Goal: Book appointment/travel/reservation

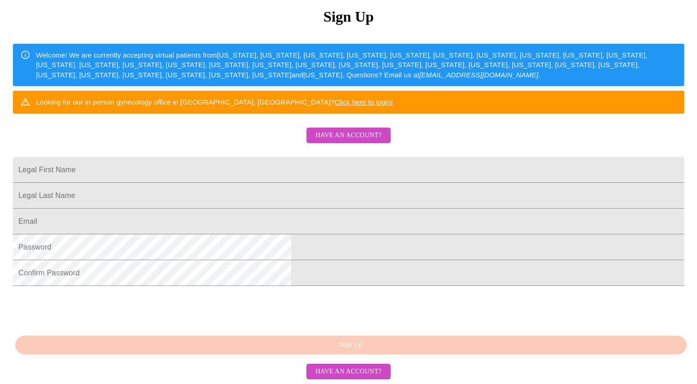
scroll to position [189, 0]
click at [299, 157] on input "Legal First Name" at bounding box center [348, 170] width 671 height 26
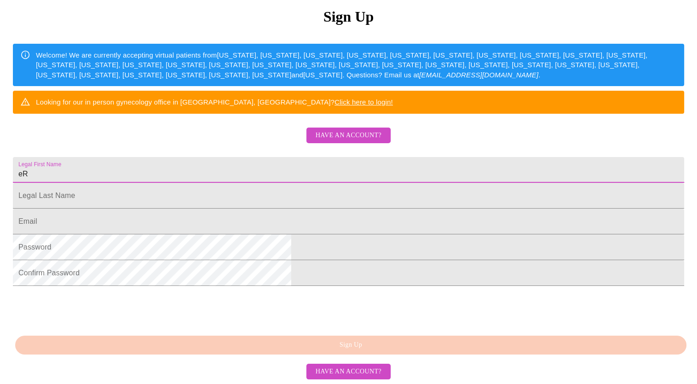
type input "e"
type input "[PERSON_NAME]"
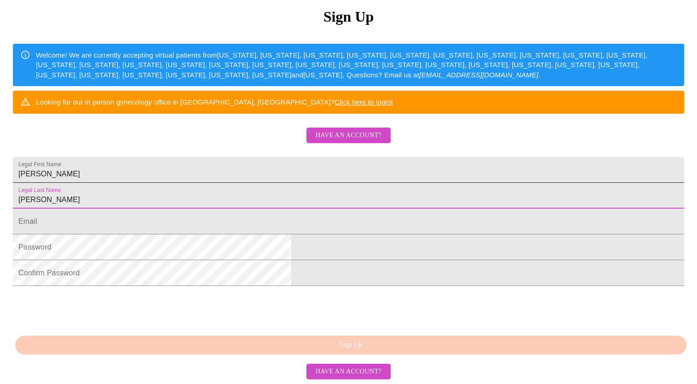
type input "[PERSON_NAME]"
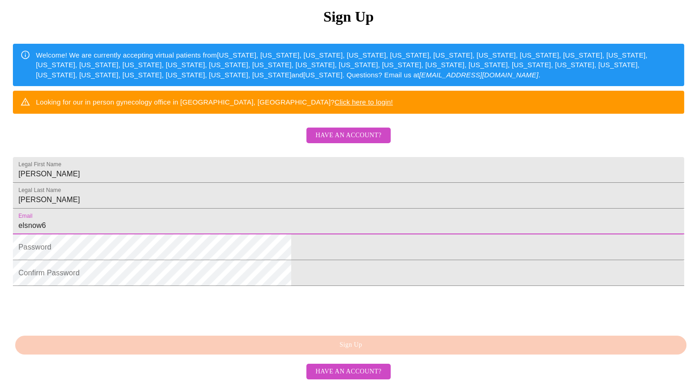
click at [457, 245] on form "Password" at bounding box center [348, 252] width 671 height 26
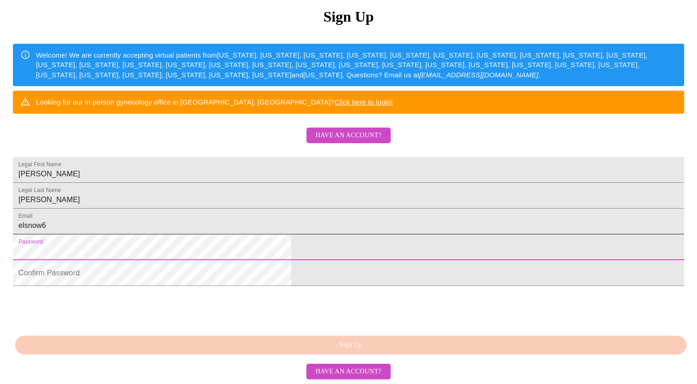
click at [346, 209] on input "elsnow6" at bounding box center [348, 222] width 671 height 26
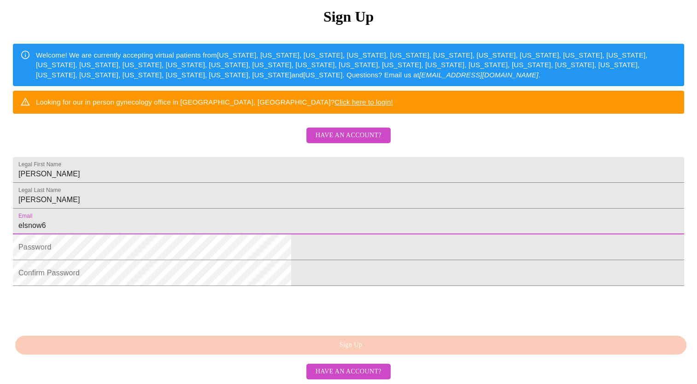
type input "[EMAIL_ADDRESS][DOMAIN_NAME]"
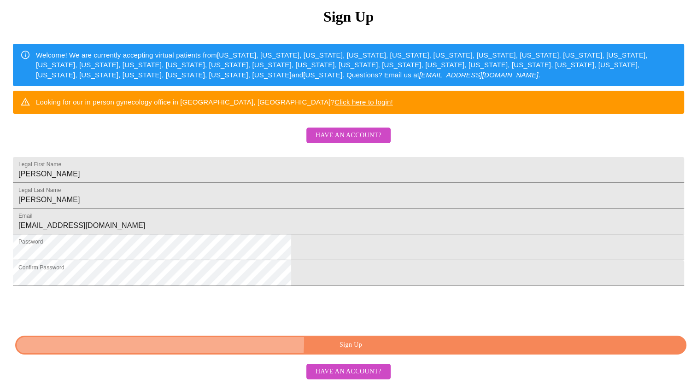
click at [356, 342] on span "Sign Up" at bounding box center [351, 345] width 650 height 12
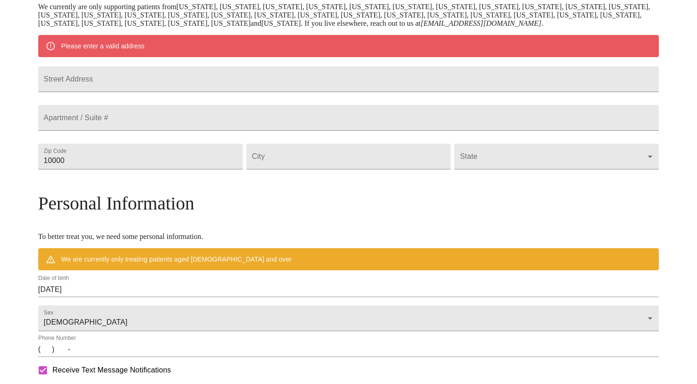
scroll to position [153, 0]
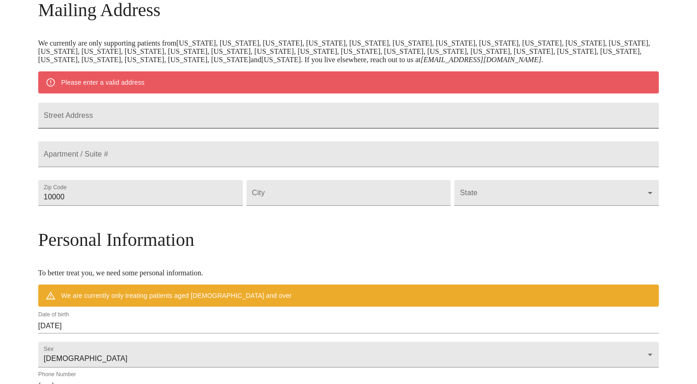
click at [280, 119] on input "Street Address" at bounding box center [348, 116] width 620 height 26
type input "[STREET_ADDRESS]"
type input "60189"
click at [308, 206] on input "Street Address" at bounding box center [348, 193] width 204 height 26
type input "wheaton"
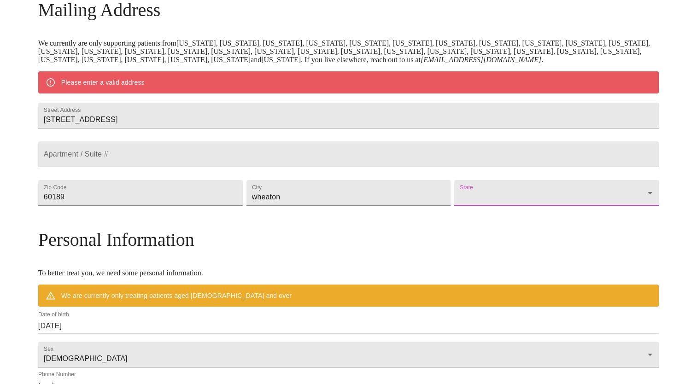
click at [460, 216] on body "MyMenopauseRx Welcome to MyMenopauseRx Since it's your first time here, you'll …" at bounding box center [348, 210] width 689 height 718
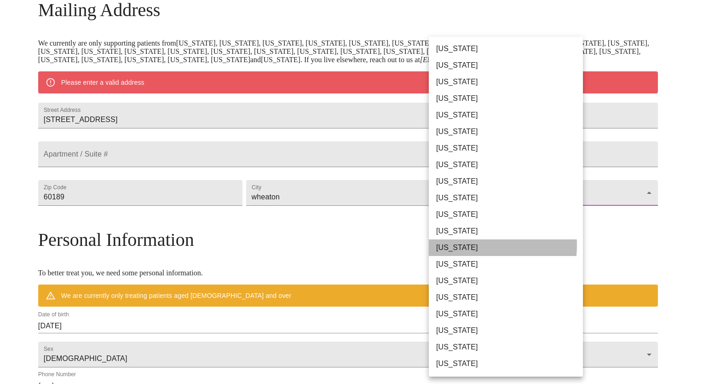
click at [460, 245] on li "[US_STATE]" at bounding box center [509, 247] width 161 height 17
type input "[US_STATE]"
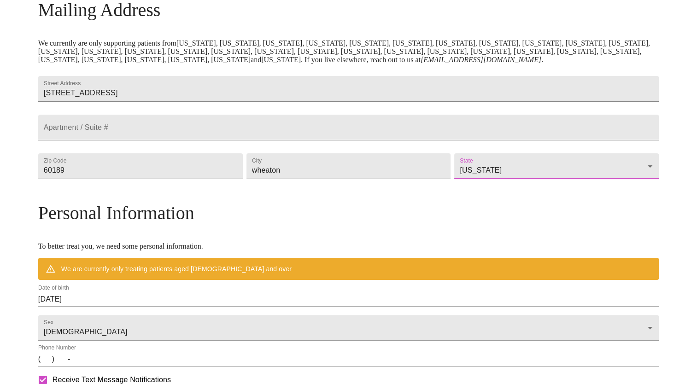
click at [364, 229] on div "Mailing Address We currently are only supporting patients from [US_STATE], [US_…" at bounding box center [348, 270] width 620 height 543
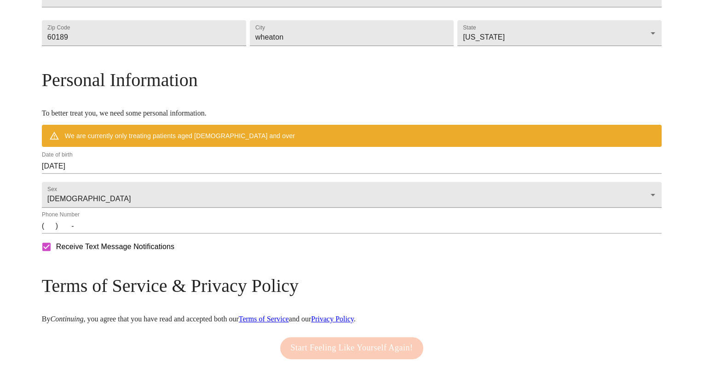
scroll to position [339, 0]
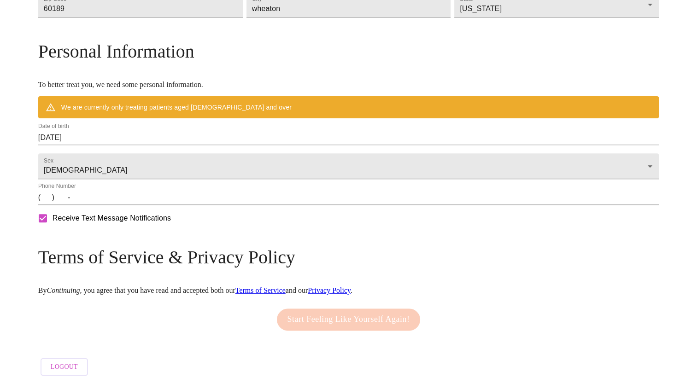
click at [273, 201] on input "(   )    -" at bounding box center [348, 197] width 620 height 15
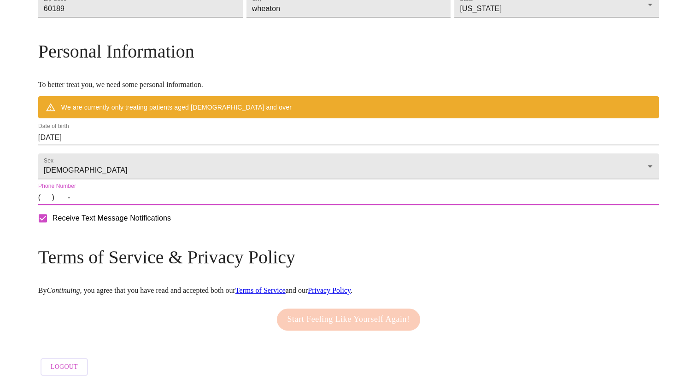
type input "[PHONE_NUMBER]"
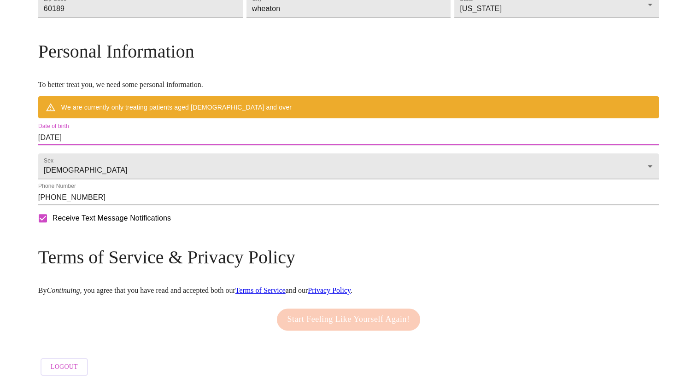
click at [175, 132] on input "[DATE]" at bounding box center [348, 137] width 620 height 15
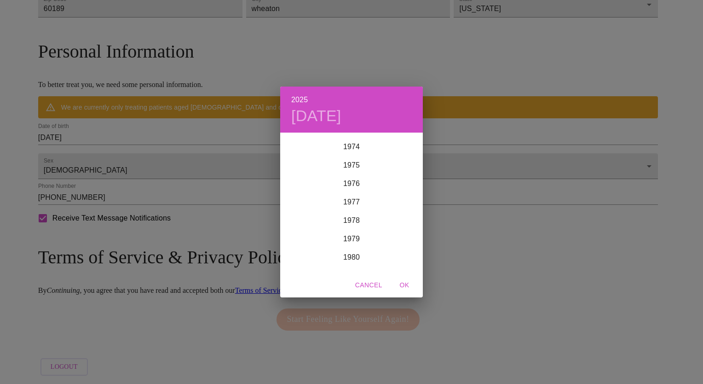
scroll to position [1366, 0]
click at [363, 212] on div "1977" at bounding box center [351, 213] width 143 height 18
click at [348, 187] on div "May" at bounding box center [351, 185] width 47 height 35
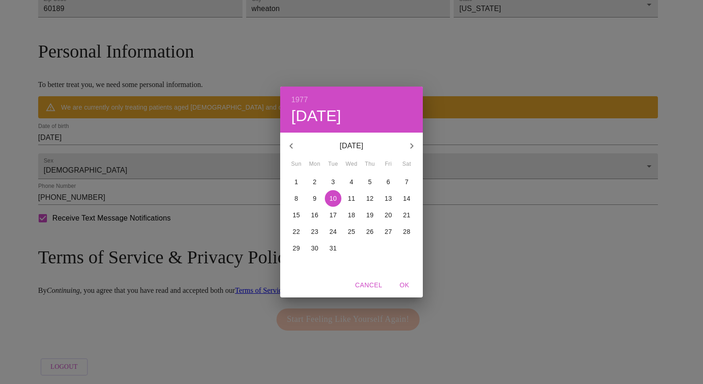
click at [350, 181] on p "4" at bounding box center [352, 181] width 4 height 9
click at [405, 281] on span "OK" at bounding box center [405, 285] width 22 height 12
type input "[DATE]"
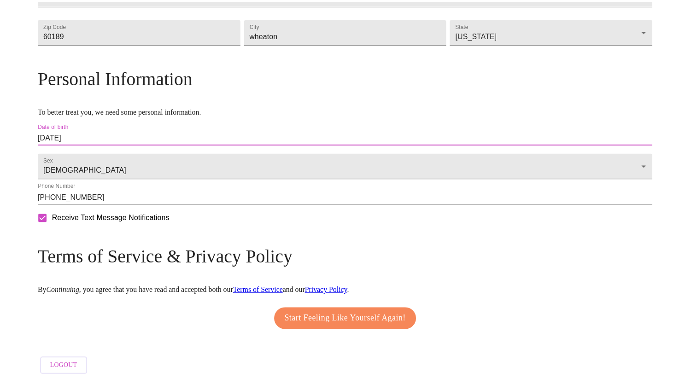
scroll to position [313, 0]
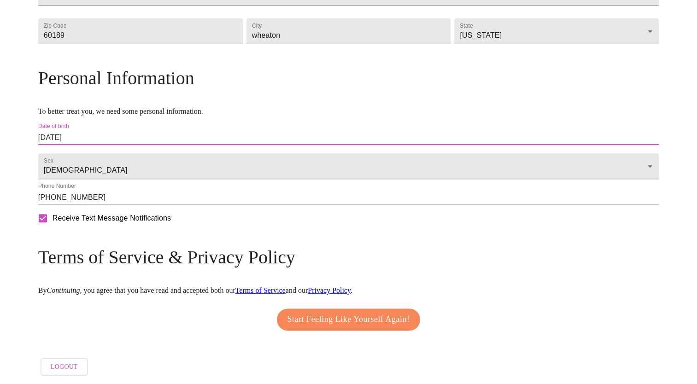
click at [314, 312] on span "Start Feeling Like Yourself Again!" at bounding box center [348, 319] width 122 height 15
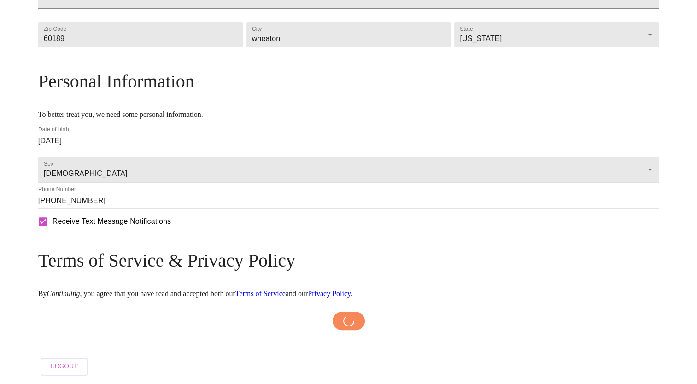
scroll to position [309, 0]
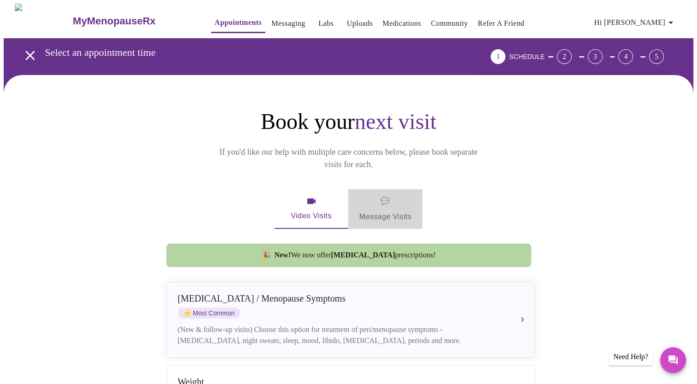
click at [383, 195] on span "💬" at bounding box center [384, 201] width 9 height 13
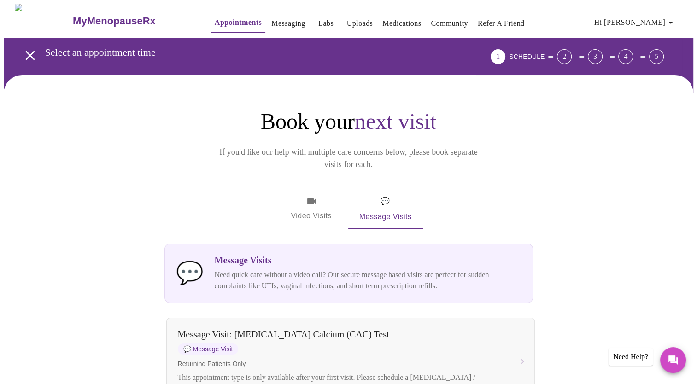
click at [310, 196] on icon "button" at bounding box center [311, 201] width 11 height 11
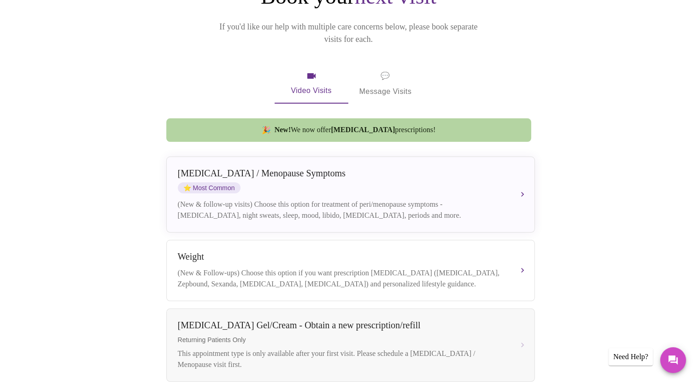
scroll to position [125, 0]
click at [389, 70] on span "💬 Message Visits" at bounding box center [385, 84] width 52 height 29
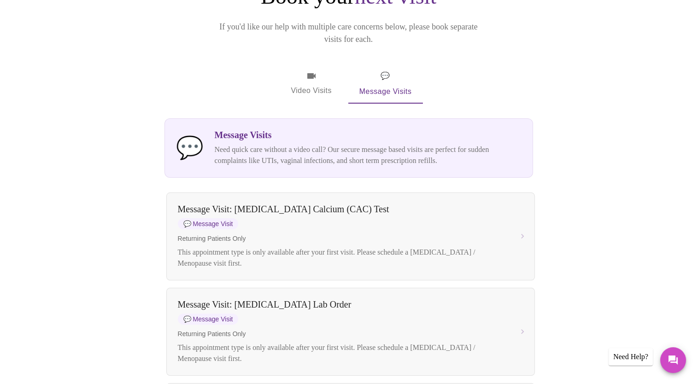
click at [314, 73] on icon "button" at bounding box center [311, 76] width 8 height 6
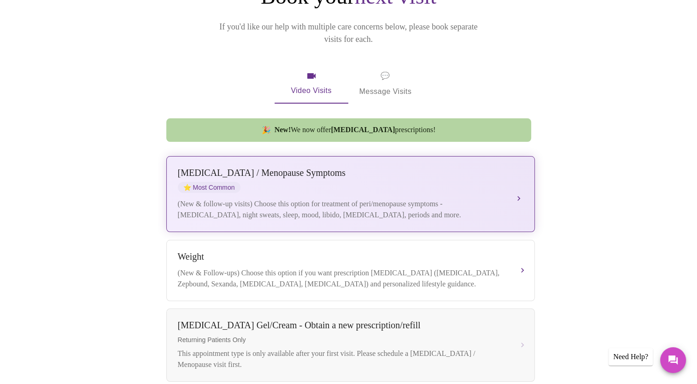
click at [285, 174] on div "[MEDICAL_DATA] / Menopause Symptoms ⭐ Most Common" at bounding box center [341, 180] width 327 height 25
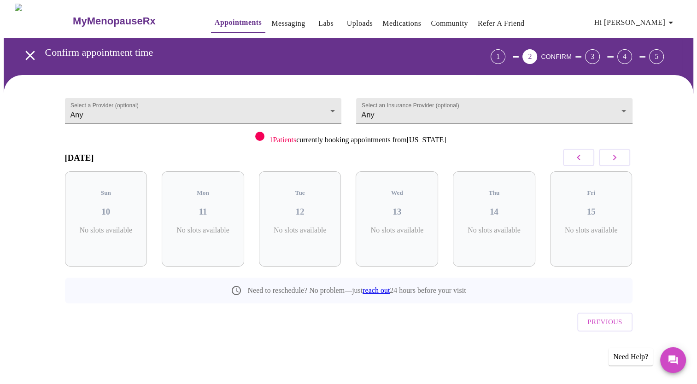
scroll to position [0, 0]
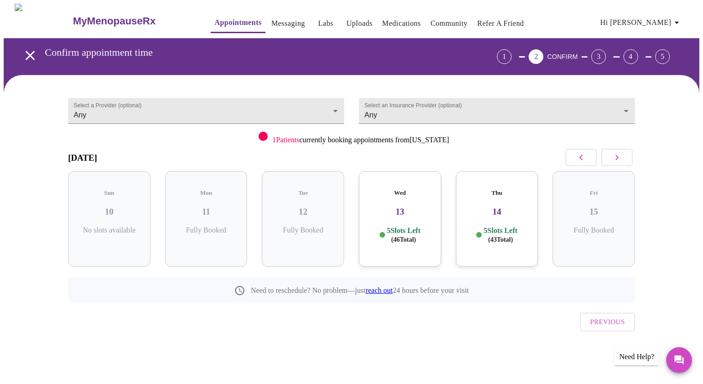
click at [421, 207] on h3 "13" at bounding box center [400, 212] width 68 height 10
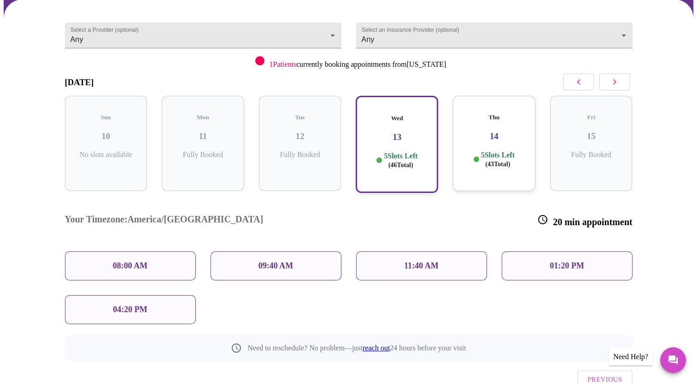
scroll to position [98, 0]
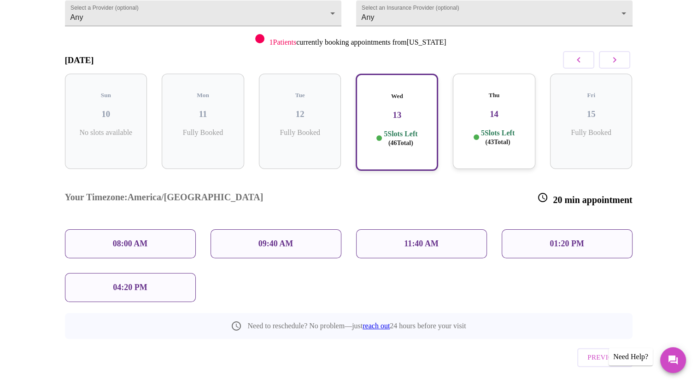
click at [562, 239] on p "01:20 PM" at bounding box center [566, 244] width 34 height 10
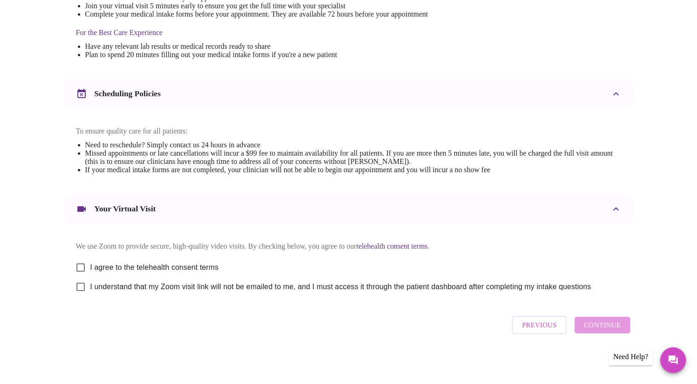
scroll to position [283, 0]
click at [81, 265] on input "I agree to the telehealth consent terms" at bounding box center [80, 267] width 19 height 19
checkbox input "true"
click at [78, 286] on input "I understand that my Zoom visit link will not be emailed to me, and I must acce…" at bounding box center [80, 286] width 19 height 19
checkbox input "true"
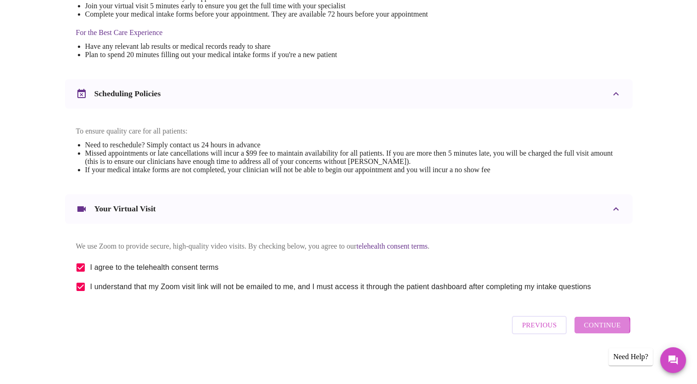
click at [594, 330] on span "Continue" at bounding box center [601, 325] width 37 height 12
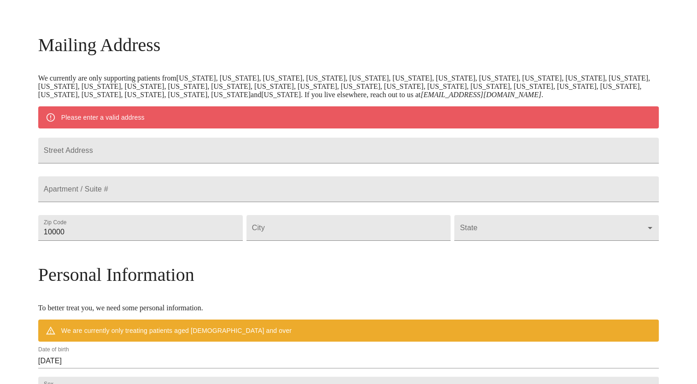
scroll to position [116, 0]
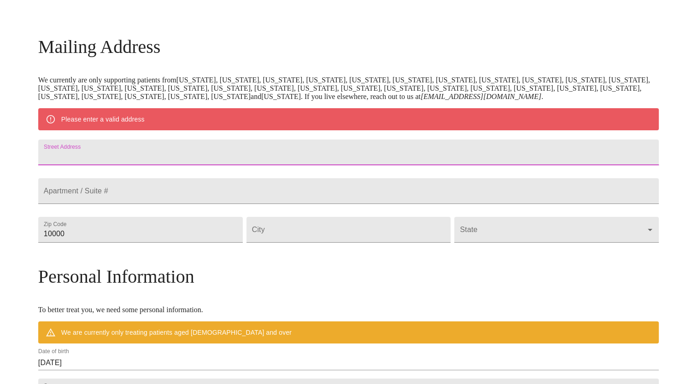
click at [176, 157] on input "Street Address" at bounding box center [348, 152] width 620 height 26
type input "[STREET_ADDRESS]"
type input "60189"
click at [301, 243] on input "Street Address" at bounding box center [348, 230] width 204 height 26
type input "Wheaton"
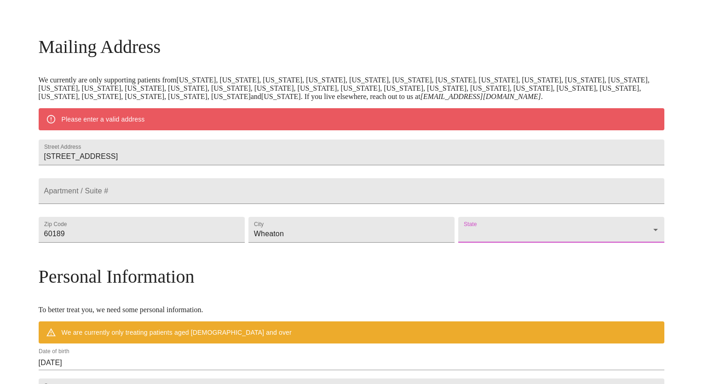
click at [470, 255] on body "MyMenopauseRx Welcome to MyMenopauseRx Since it's your first time here, you'll …" at bounding box center [352, 247] width 696 height 718
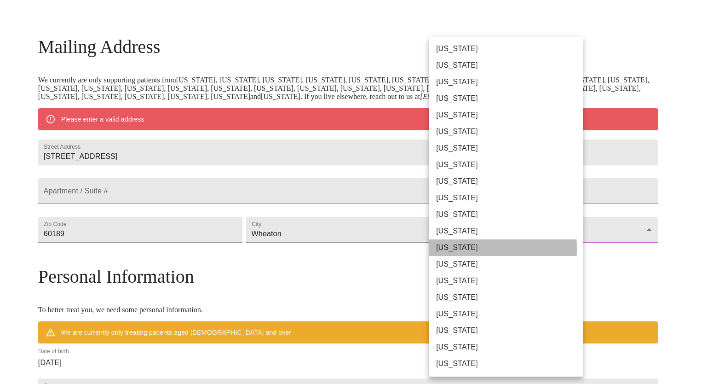
click at [466, 249] on li "[US_STATE]" at bounding box center [509, 247] width 161 height 17
type input "[US_STATE]"
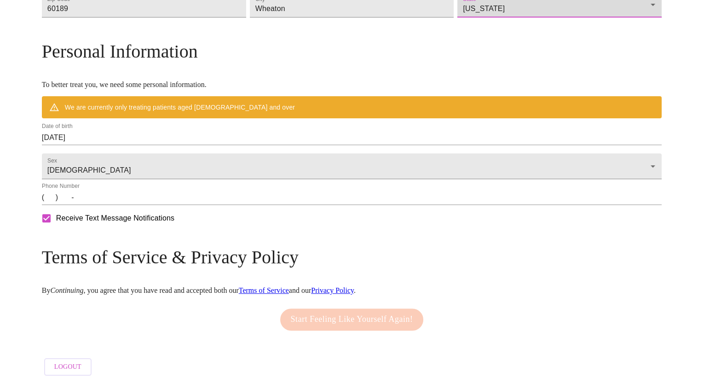
scroll to position [339, 0]
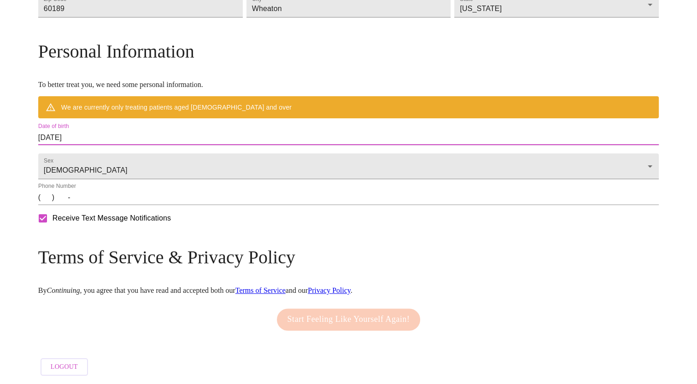
click at [195, 130] on input "[DATE]" at bounding box center [348, 137] width 620 height 15
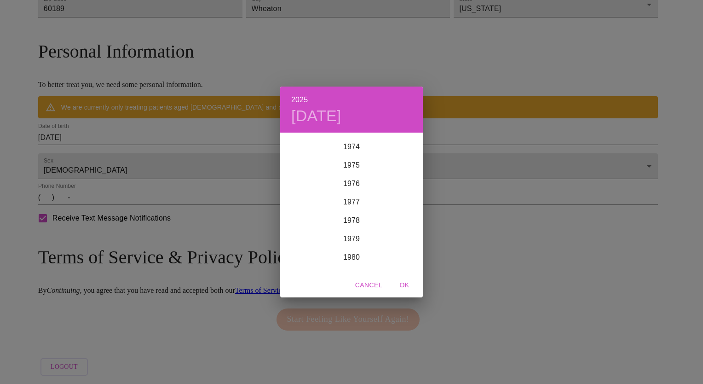
scroll to position [1366, 0]
click at [350, 212] on div "1977" at bounding box center [351, 213] width 143 height 18
click at [349, 187] on div "May" at bounding box center [351, 185] width 47 height 35
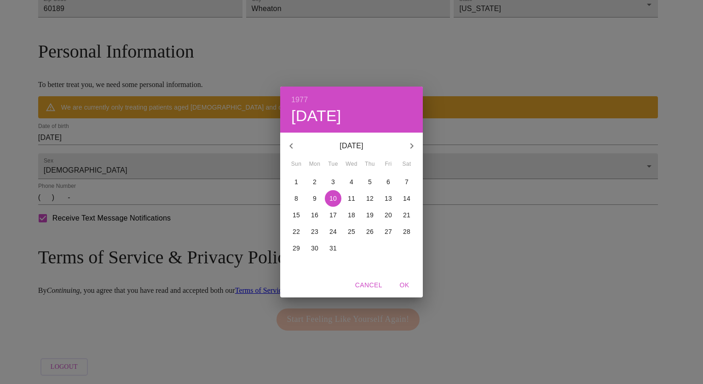
click at [354, 180] on p "4" at bounding box center [352, 181] width 4 height 9
click at [402, 285] on span "OK" at bounding box center [405, 285] width 22 height 12
type input "[DATE]"
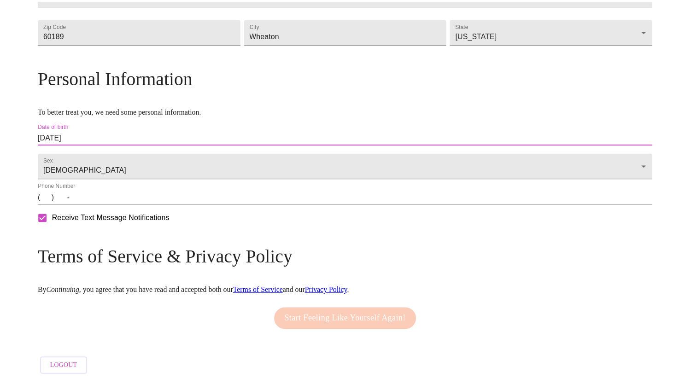
scroll to position [313, 0]
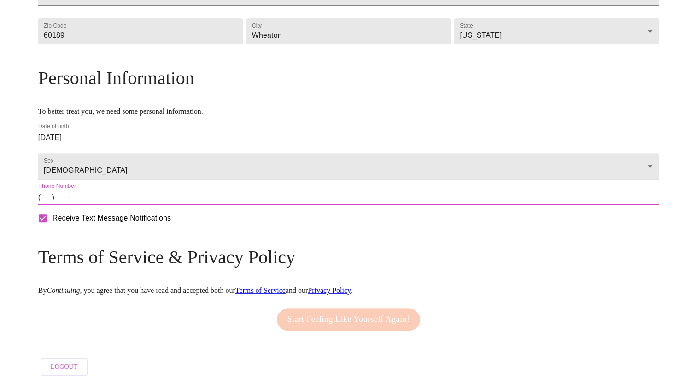
click at [174, 200] on input "(   )    -" at bounding box center [348, 197] width 620 height 15
type input "[PHONE_NUMBER]"
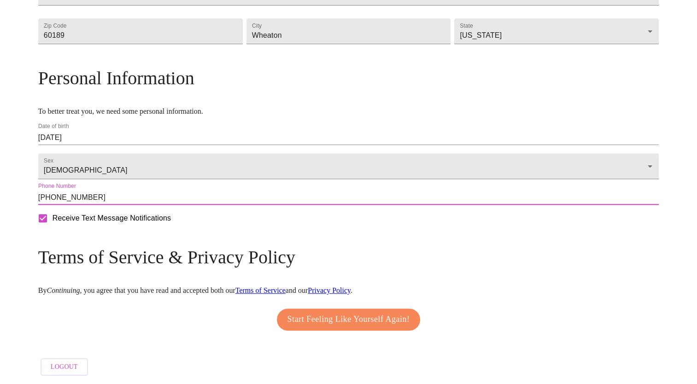
click at [354, 312] on span "Start Feeling Like Yourself Again!" at bounding box center [348, 319] width 122 height 15
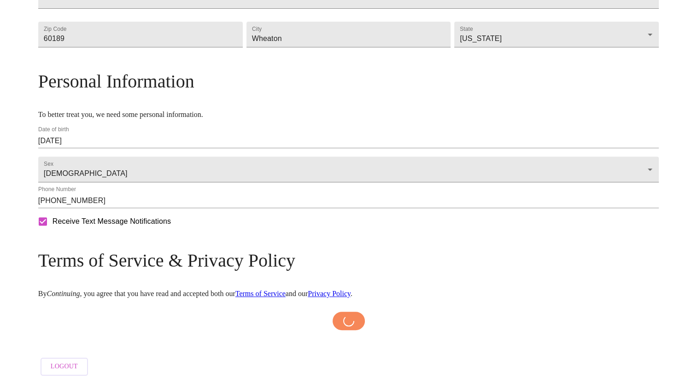
scroll to position [309, 0]
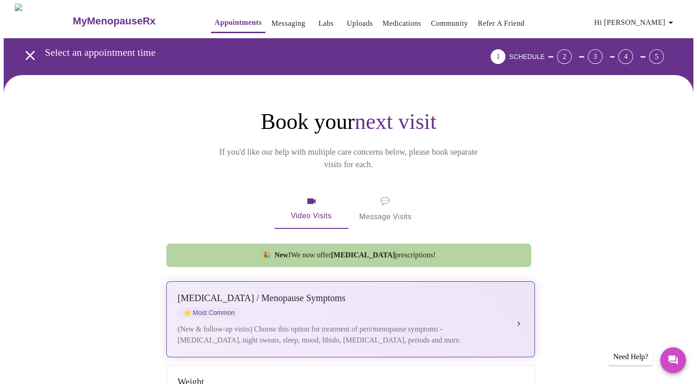
click at [401, 293] on div "[MEDICAL_DATA] / Menopause Symptoms" at bounding box center [341, 298] width 327 height 11
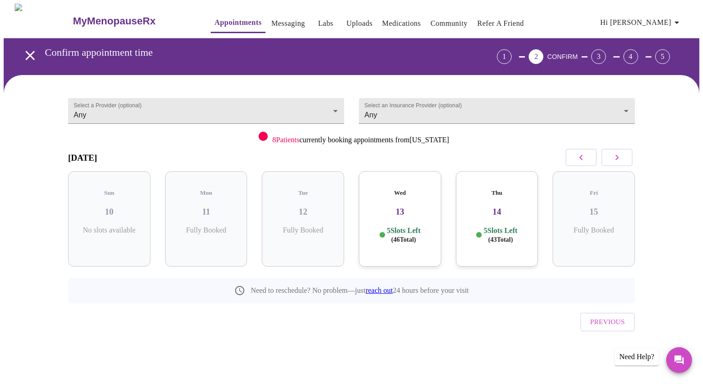
click at [396, 213] on div "Wed 13 5 Slots Left ( 46 Total)" at bounding box center [400, 218] width 82 height 95
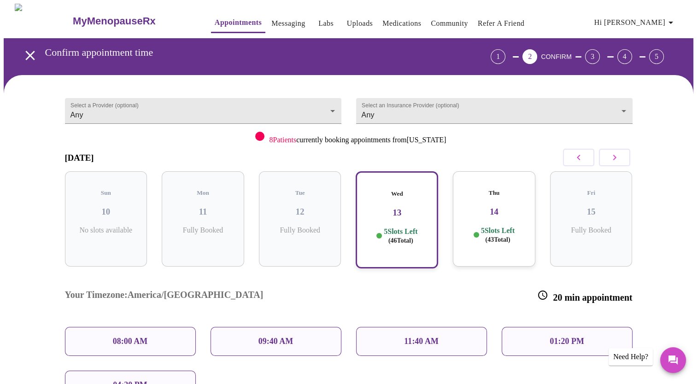
click at [573, 337] on p "01:20 PM" at bounding box center [566, 342] width 34 height 10
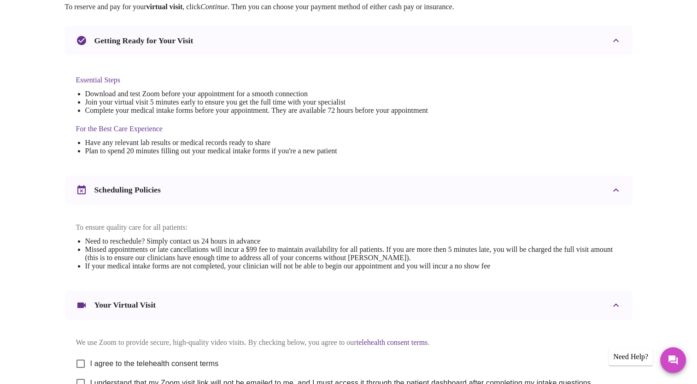
scroll to position [283, 0]
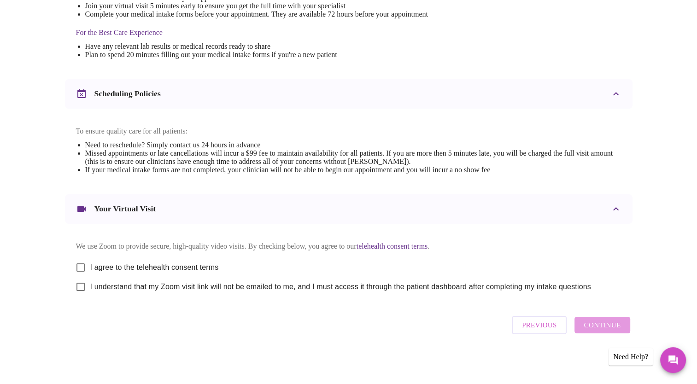
click at [206, 265] on span "I agree to the telehealth consent terms" at bounding box center [154, 267] width 128 height 11
click at [90, 265] on input "I agree to the telehealth consent terms" at bounding box center [80, 267] width 19 height 19
checkbox input "true"
click at [208, 286] on span "I understand that my Zoom visit link will not be emailed to me, and I must acce…" at bounding box center [340, 286] width 500 height 11
click at [90, 286] on input "I understand that my Zoom visit link will not be emailed to me, and I must acce…" at bounding box center [80, 286] width 19 height 19
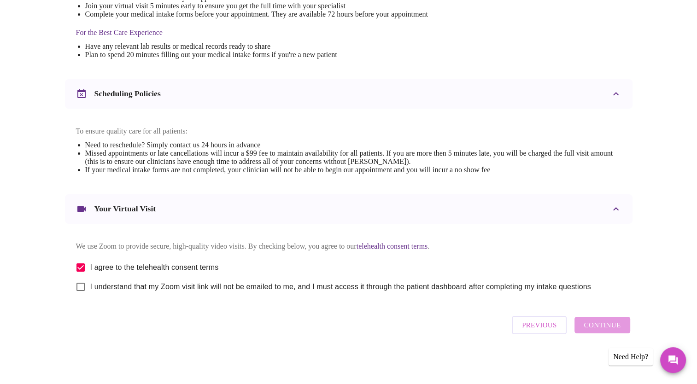
checkbox input "true"
click at [594, 331] on span "Continue" at bounding box center [601, 325] width 37 height 12
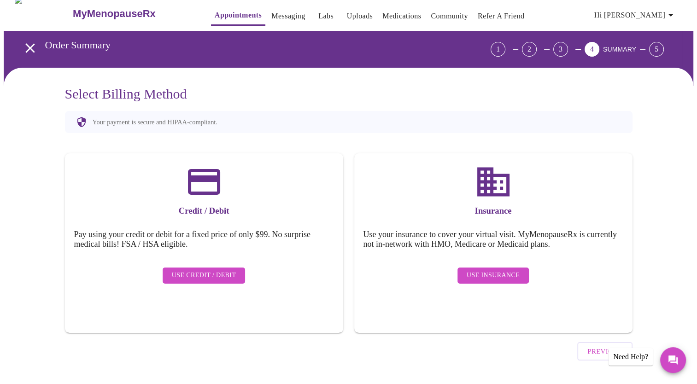
click at [492, 270] on span "Use Insurance" at bounding box center [492, 276] width 53 height 12
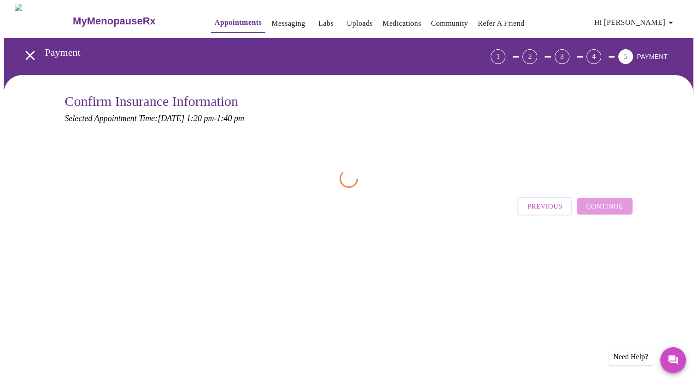
scroll to position [0, 0]
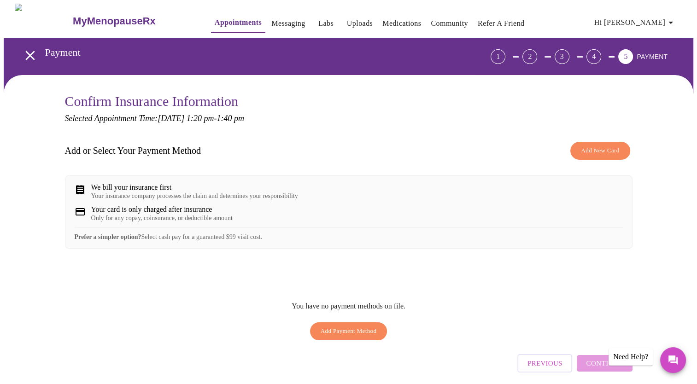
click at [600, 153] on span "Add New Card" at bounding box center [600, 150] width 38 height 11
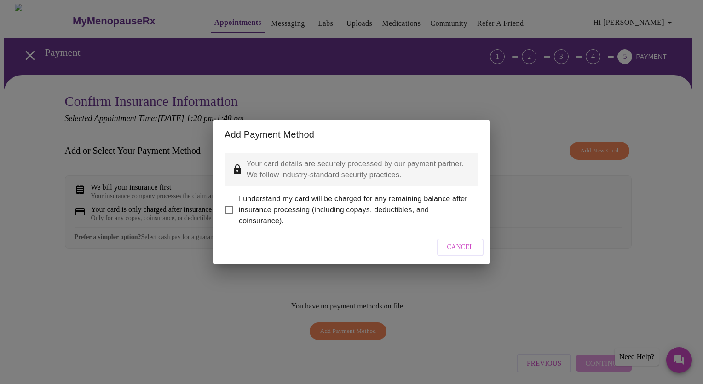
click at [232, 202] on input "I understand my card will be charged for any remaining balance after insurance …" at bounding box center [229, 209] width 19 height 19
checkbox input "true"
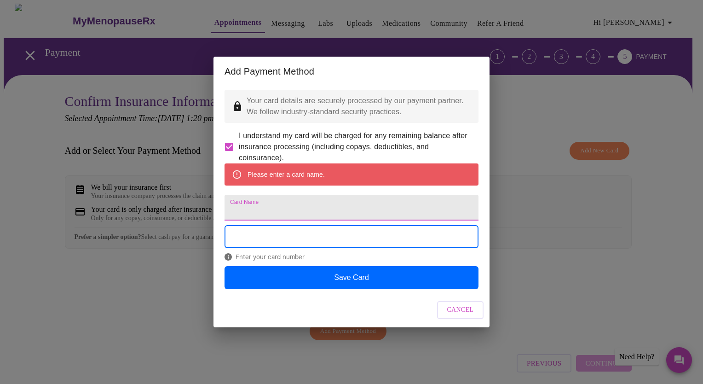
click at [258, 213] on input "Card Name" at bounding box center [352, 208] width 254 height 26
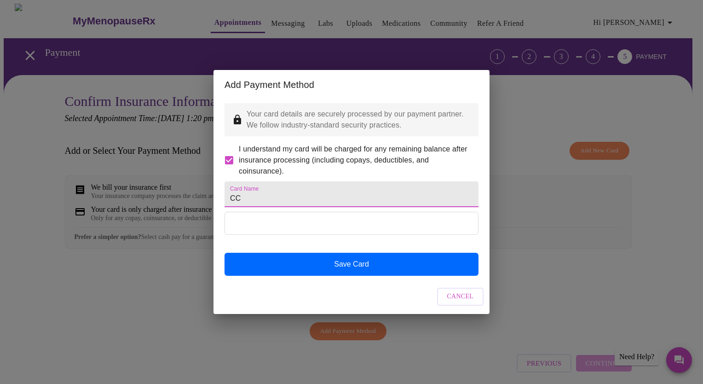
type input "CC"
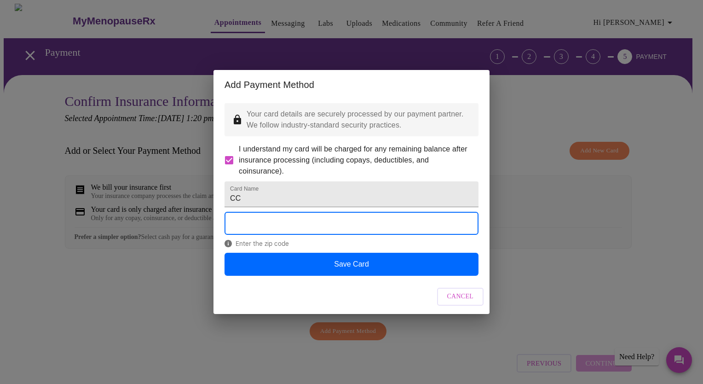
click at [337, 252] on div "Enter the zip code" at bounding box center [352, 232] width 254 height 41
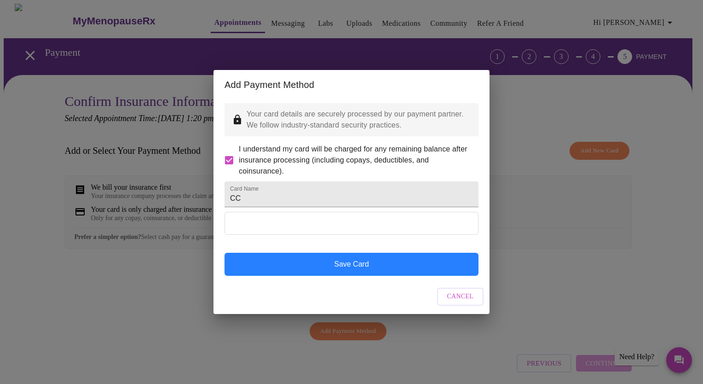
click at [352, 276] on button "Save Card" at bounding box center [352, 264] width 254 height 23
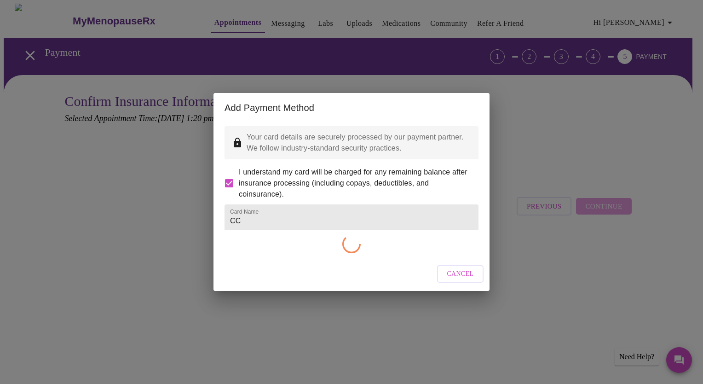
checkbox input "false"
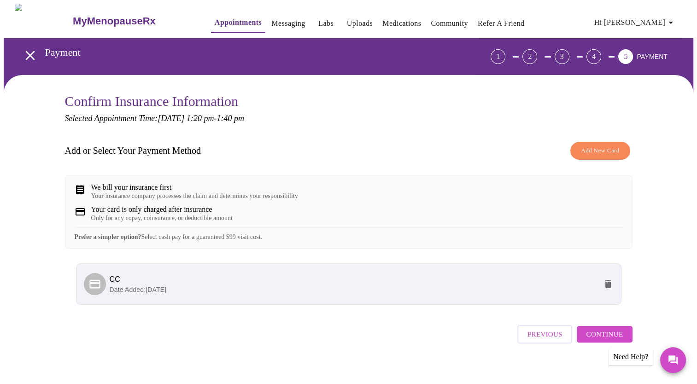
click at [591, 340] on span "Continue" at bounding box center [604, 334] width 37 height 12
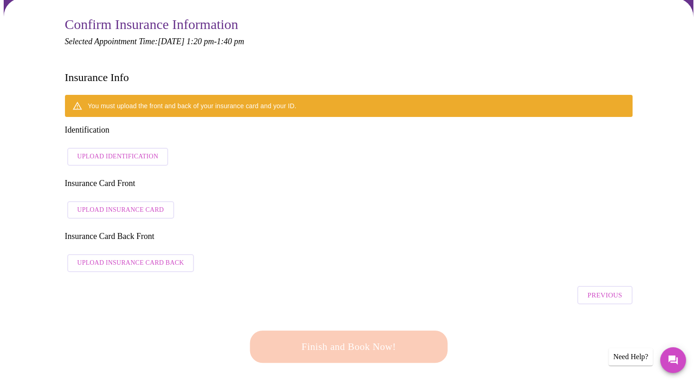
scroll to position [79, 0]
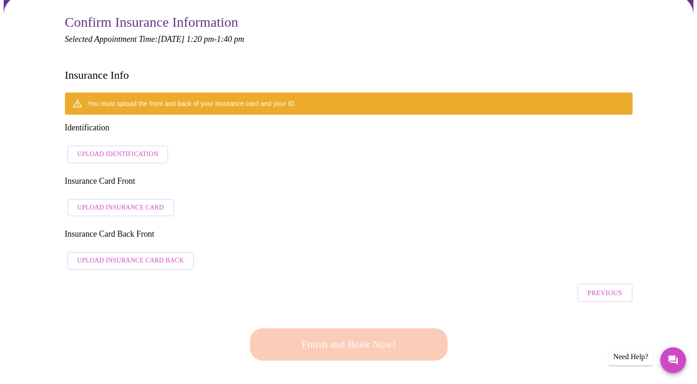
click at [74, 307] on div "Finish and Book Now!" at bounding box center [348, 345] width 567 height 76
click at [130, 202] on span "Upload Insurance Card" at bounding box center [120, 208] width 87 height 12
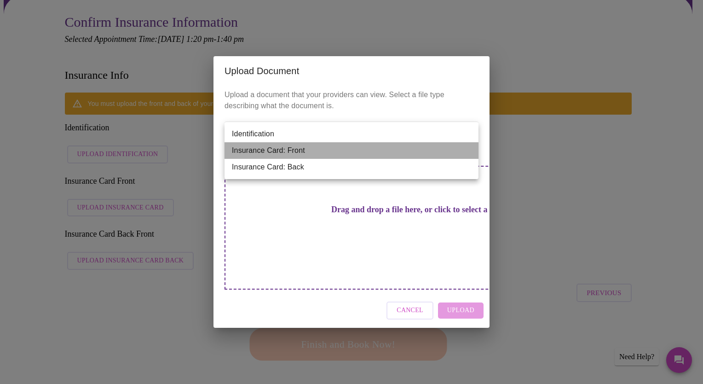
click at [350, 154] on li "Insurance Card: Front" at bounding box center [352, 150] width 254 height 17
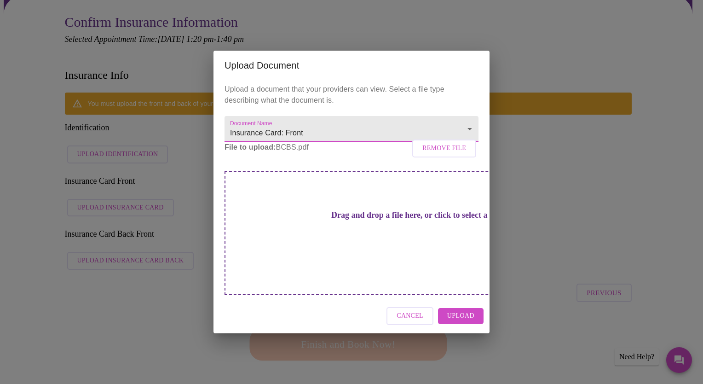
click at [453, 310] on span "Upload" at bounding box center [460, 316] width 27 height 12
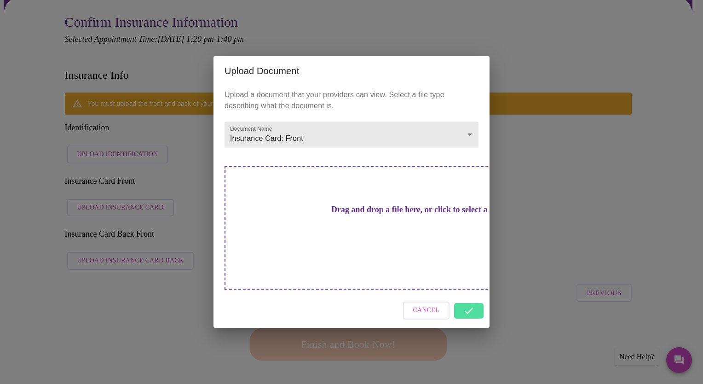
click at [464, 296] on div "Cancel" at bounding box center [352, 310] width 276 height 35
click at [424, 305] on span "Cancel" at bounding box center [426, 311] width 27 height 12
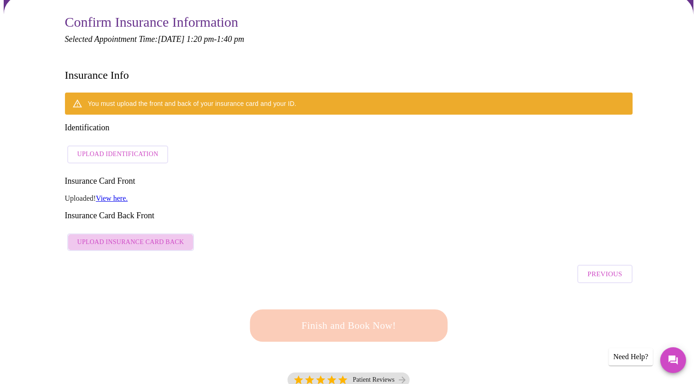
click at [132, 237] on span "Upload Insurance Card Back" at bounding box center [130, 243] width 107 height 12
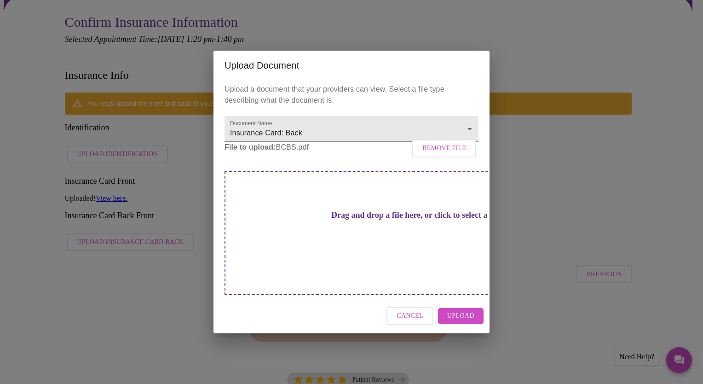
click at [464, 310] on span "Upload" at bounding box center [460, 316] width 27 height 12
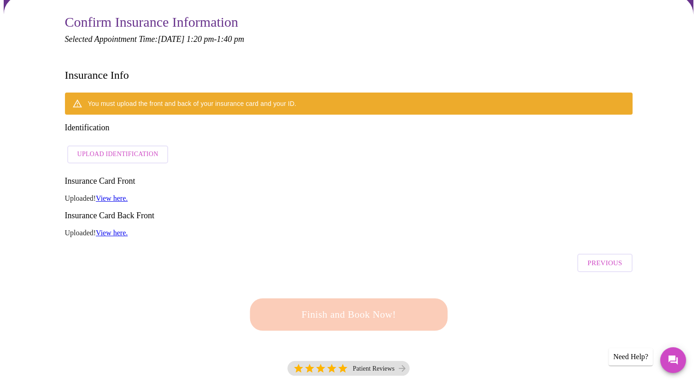
click at [468, 22] on h3 "Confirm Insurance Information" at bounding box center [348, 22] width 567 height 16
click at [99, 149] on span "Upload Identification" at bounding box center [117, 155] width 81 height 12
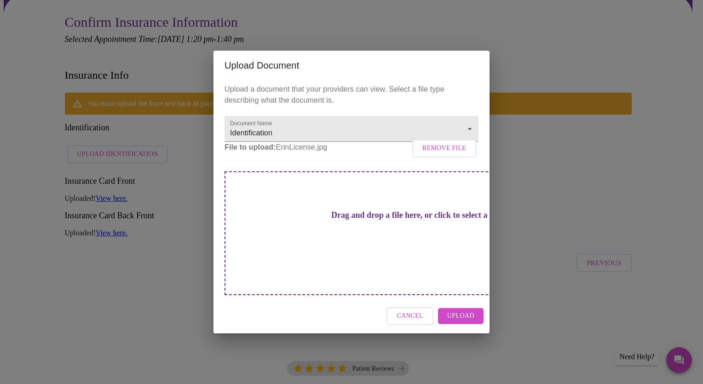
click at [470, 310] on span "Upload" at bounding box center [460, 316] width 27 height 12
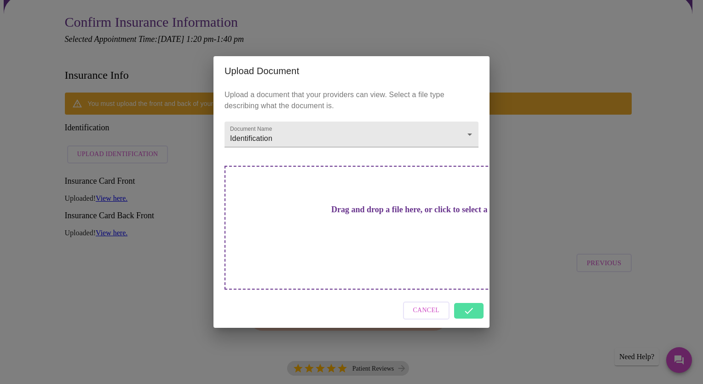
click at [471, 294] on div "Cancel" at bounding box center [352, 310] width 276 height 35
click at [435, 305] on span "Cancel" at bounding box center [426, 311] width 27 height 12
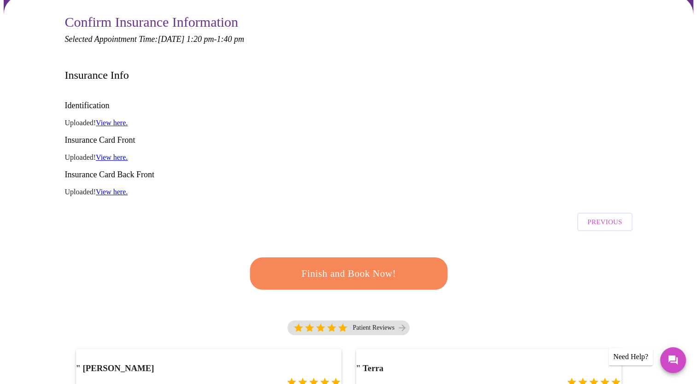
click at [113, 119] on link "View here." at bounding box center [112, 123] width 32 height 8
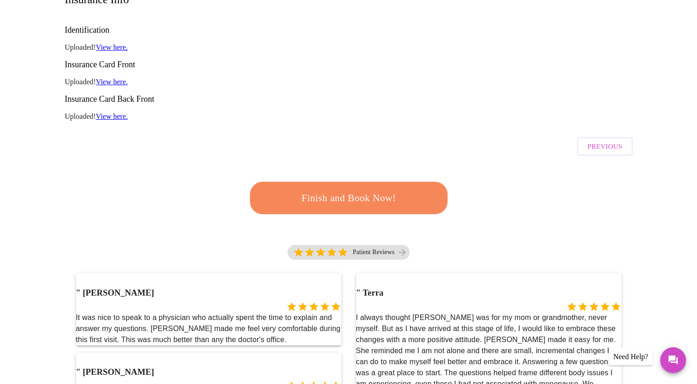
scroll to position [154, 0]
click at [361, 182] on button "Finish and Book Now!" at bounding box center [348, 198] width 197 height 32
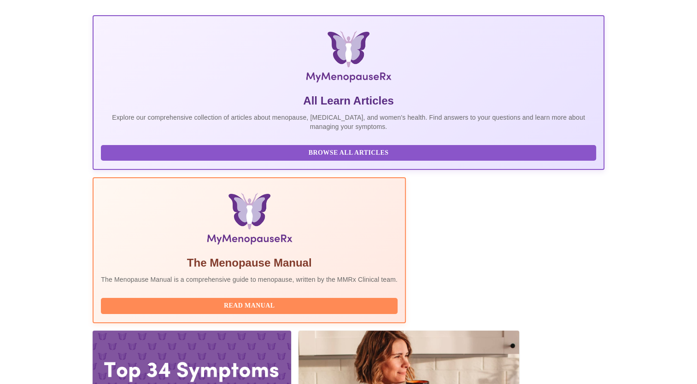
scroll to position [118, 0]
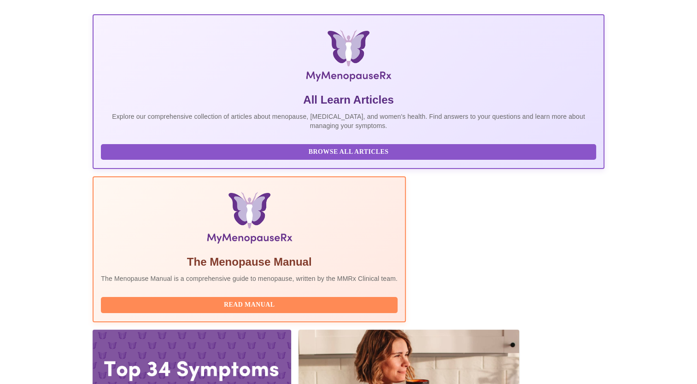
click at [290, 330] on div at bounding box center [192, 385] width 198 height 111
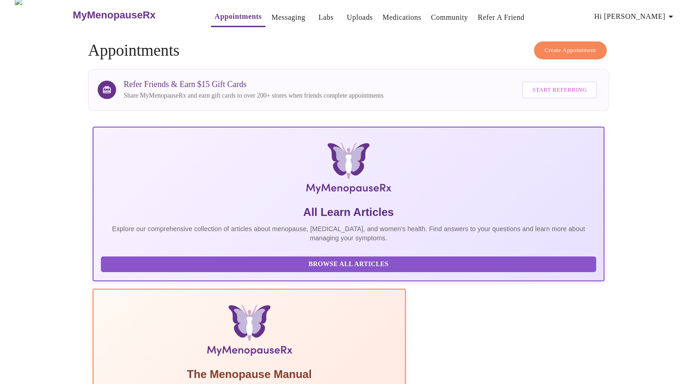
scroll to position [6, 0]
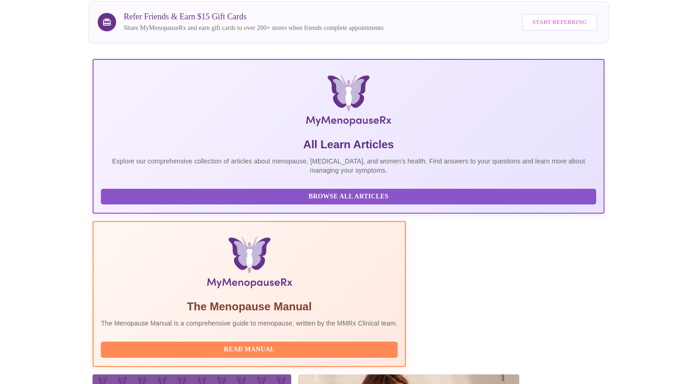
scroll to position [118, 0]
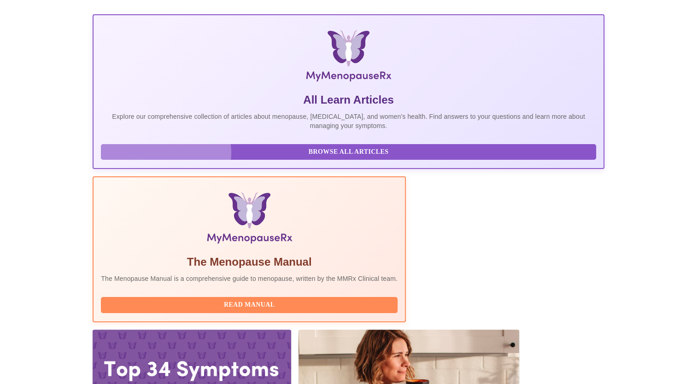
click at [166, 158] on span "Browse All Articles" at bounding box center [348, 152] width 476 height 12
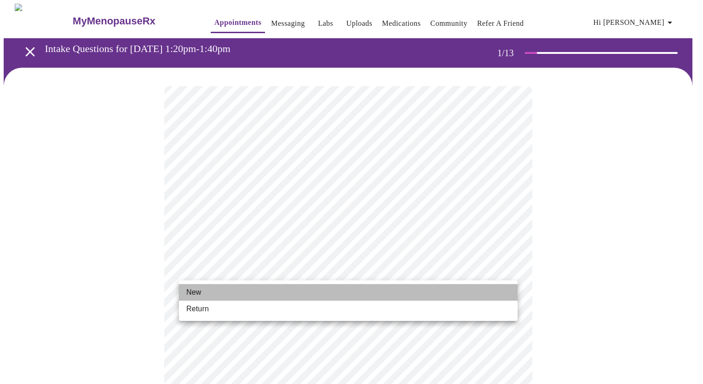
click at [273, 288] on li "New" at bounding box center [348, 292] width 339 height 17
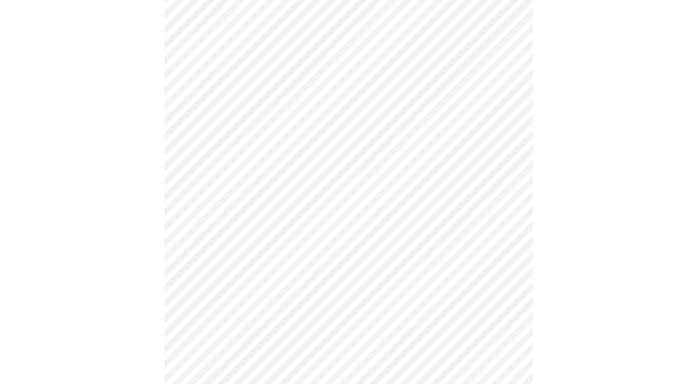
scroll to position [395, 0]
click at [264, 308] on body "MyMenopauseRx Appointments Messaging Labs Uploads Medications Community Refer a…" at bounding box center [348, 22] width 689 height 827
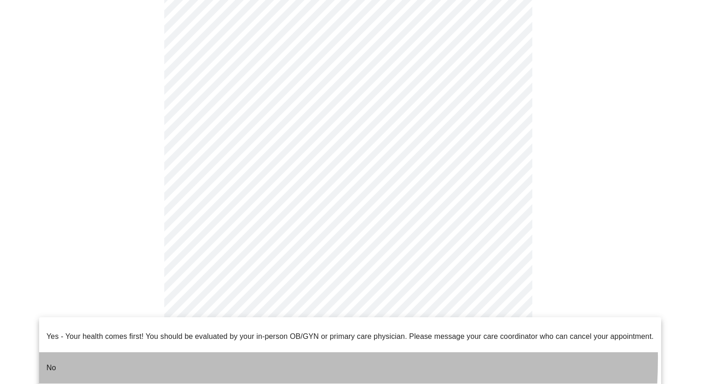
click at [183, 352] on li "No" at bounding box center [350, 367] width 622 height 31
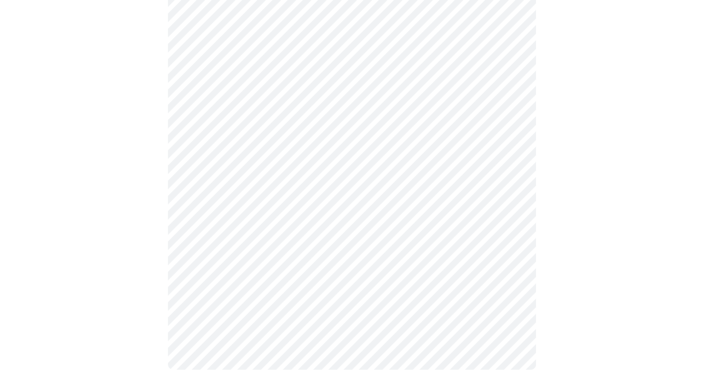
scroll to position [0, 0]
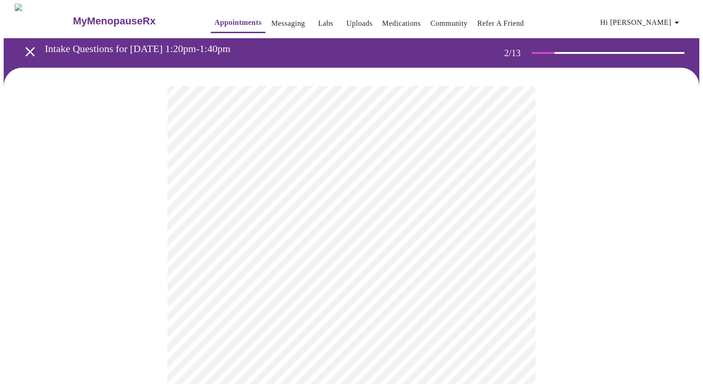
click at [333, 189] on body "MyMenopauseRx Appointments Messaging Labs Uploads Medications Community Refer a…" at bounding box center [352, 280] width 696 height 553
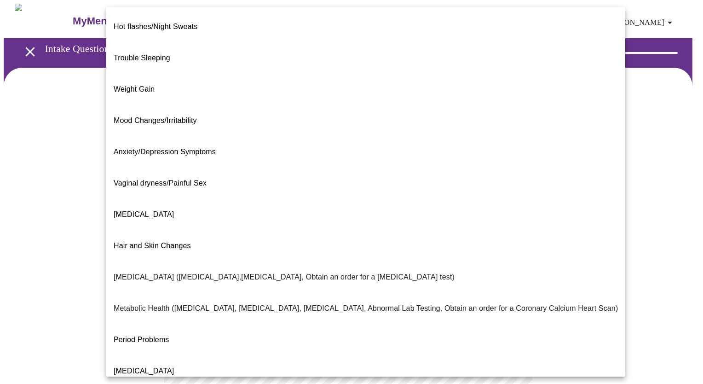
click at [654, 123] on div at bounding box center [351, 192] width 703 height 384
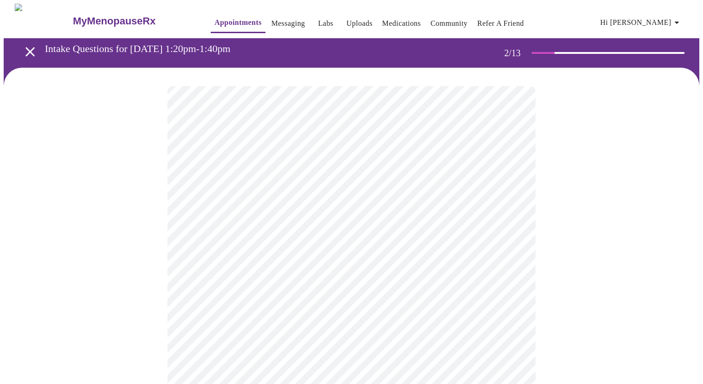
click at [368, 189] on body "MyMenopauseRx Appointments Messaging Labs Uploads Medications Community Refer a…" at bounding box center [352, 280] width 696 height 553
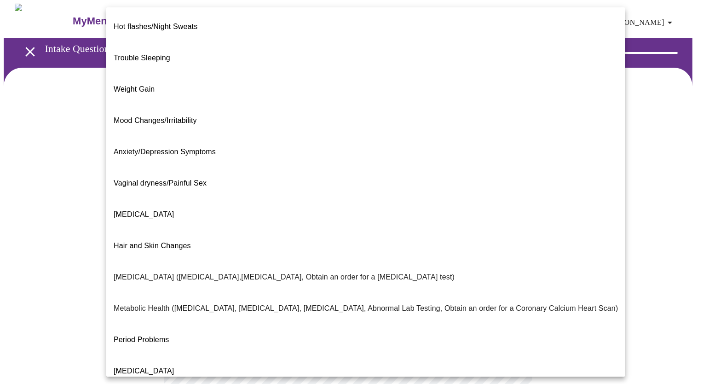
click at [9, 172] on div at bounding box center [351, 192] width 703 height 384
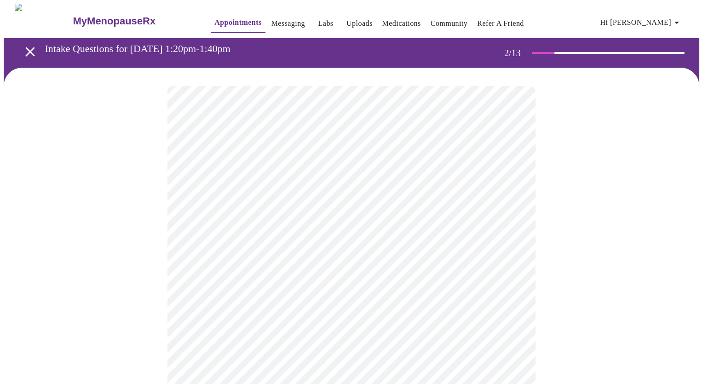
click at [335, 189] on body "MyMenopauseRx Appointments Messaging Labs Uploads Medications Community Refer a…" at bounding box center [352, 280] width 696 height 553
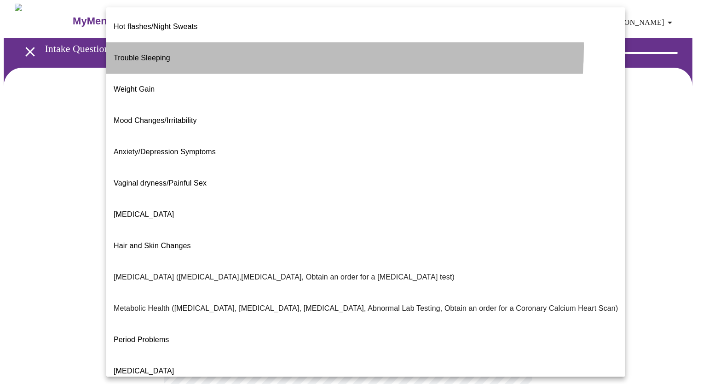
click at [240, 42] on li "Trouble Sleeping" at bounding box center [365, 57] width 519 height 31
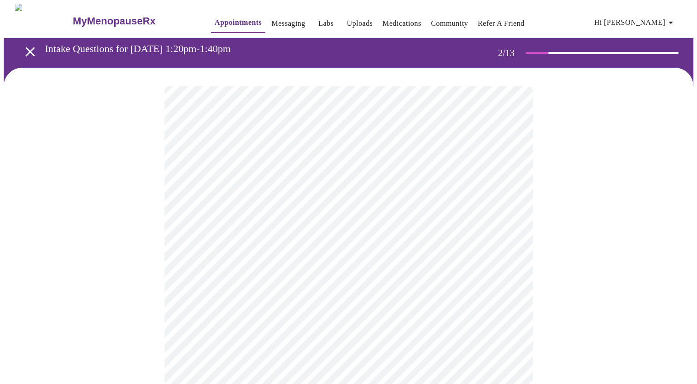
click at [110, 220] on div at bounding box center [348, 309] width 689 height 483
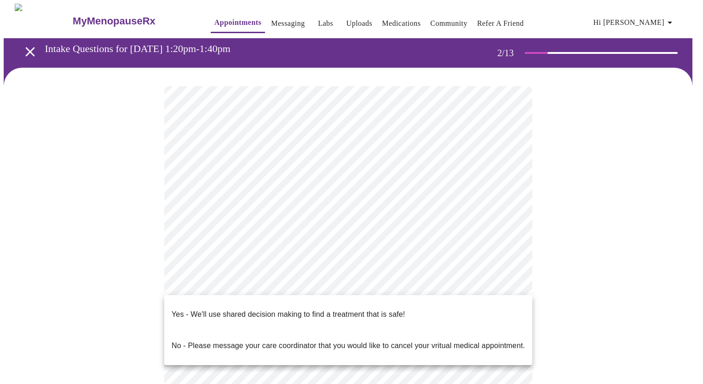
click at [411, 285] on body "MyMenopauseRx Appointments Messaging Labs Uploads Medications Community Refer a…" at bounding box center [352, 277] width 696 height 547
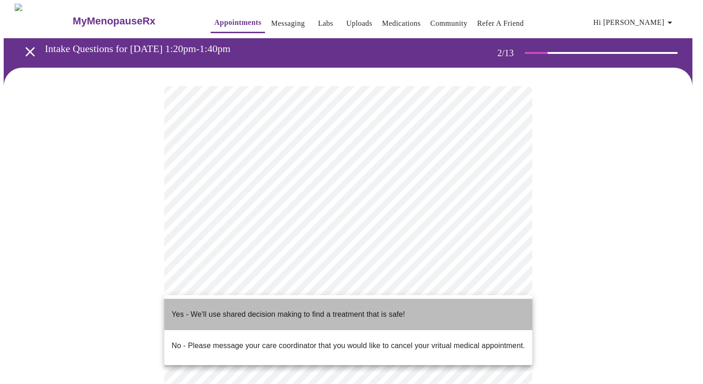
click at [390, 309] on p "Yes - We'll use shared decision making to find a treatment that is safe!" at bounding box center [288, 314] width 233 height 11
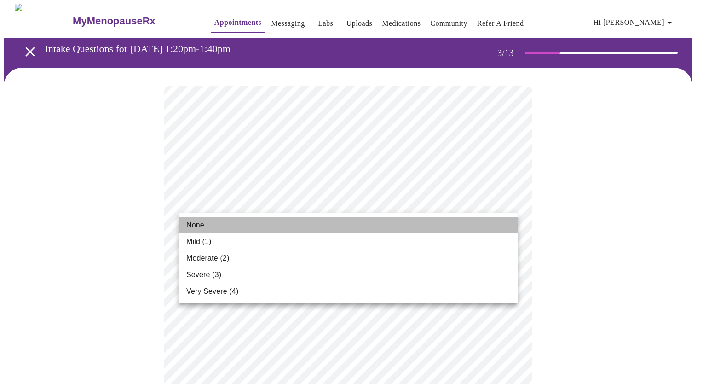
click at [309, 224] on li "None" at bounding box center [348, 225] width 339 height 17
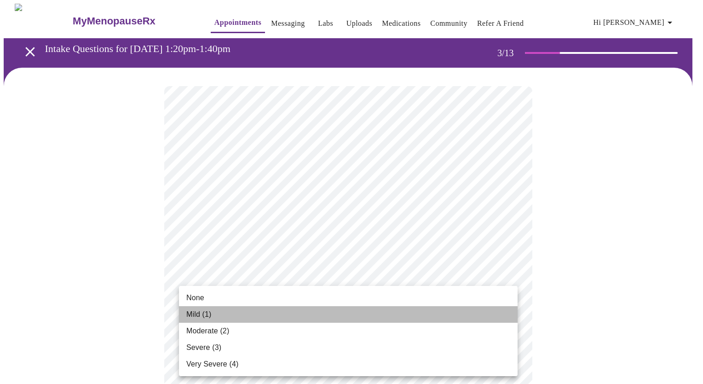
click at [325, 312] on li "Mild (1)" at bounding box center [348, 314] width 339 height 17
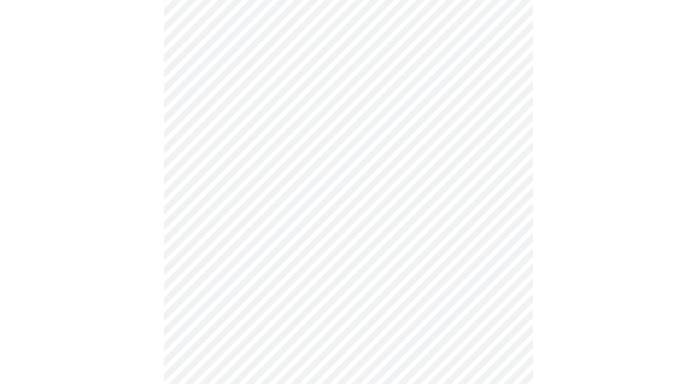
scroll to position [109, 0]
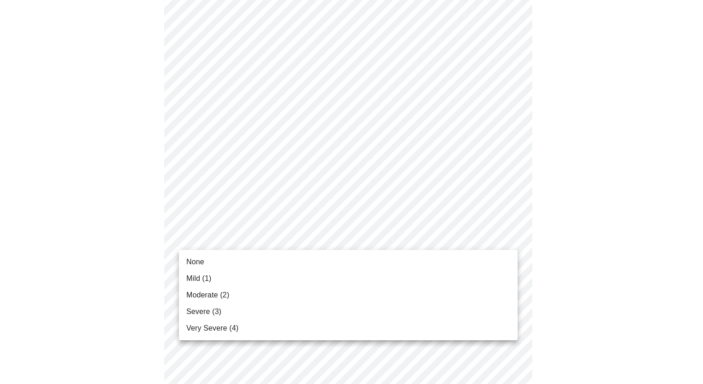
click at [290, 315] on li "Severe (3)" at bounding box center [348, 311] width 339 height 17
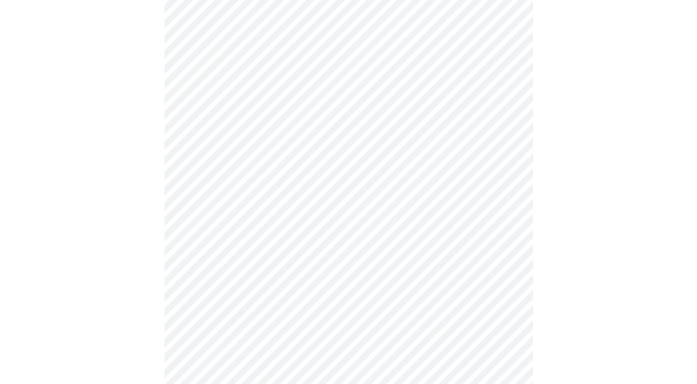
scroll to position [190, 0]
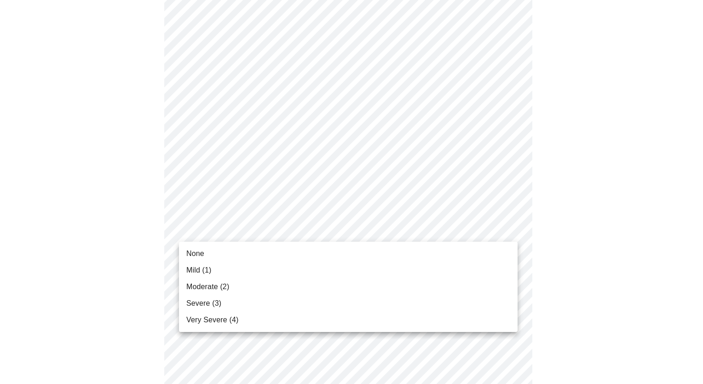
click at [308, 271] on li "Mild (1)" at bounding box center [348, 270] width 339 height 17
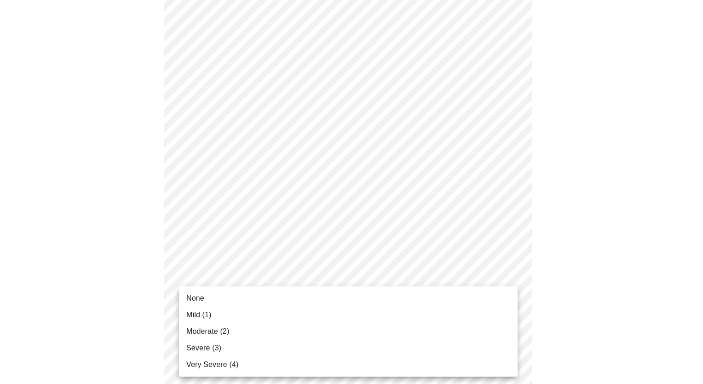
click at [398, 327] on li "Moderate (2)" at bounding box center [348, 331] width 339 height 17
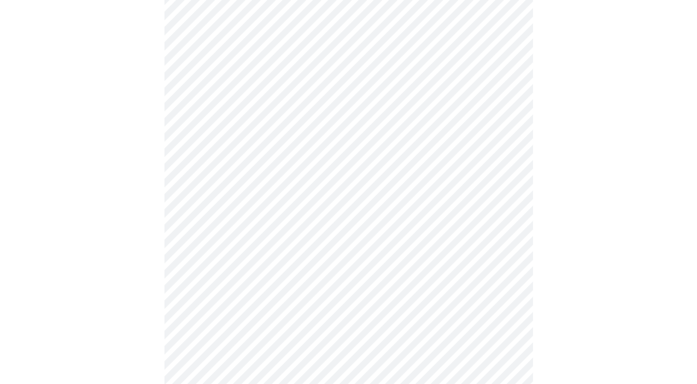
scroll to position [298, 0]
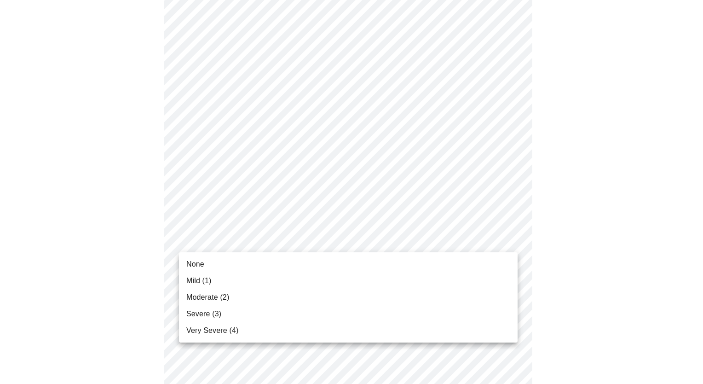
click at [487, 238] on body "MyMenopauseRx Appointments Messaging Labs Uploads Medications Community Refer a…" at bounding box center [352, 285] width 696 height 1160
click at [432, 303] on li "Moderate (2)" at bounding box center [348, 297] width 339 height 17
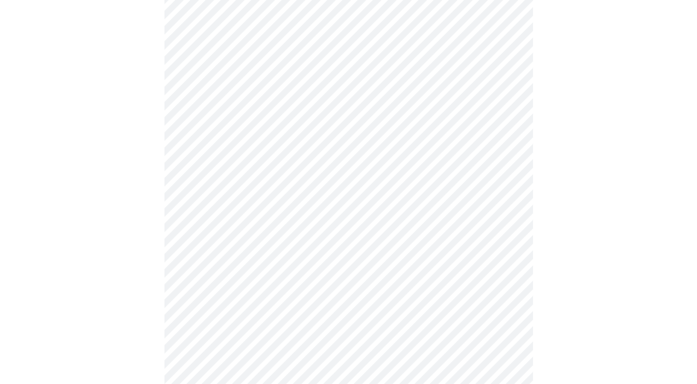
scroll to position [381, 0]
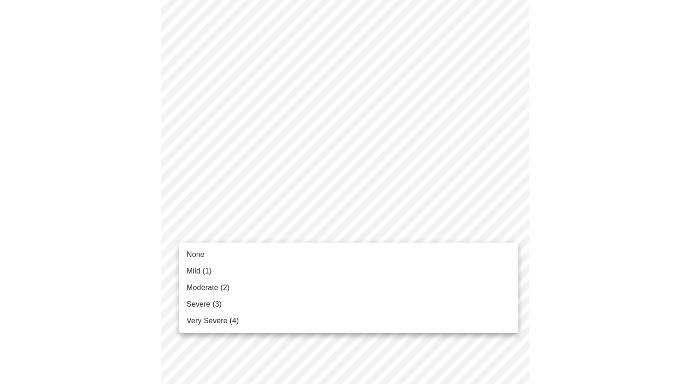
click at [332, 229] on body "MyMenopauseRx Appointments Messaging Labs Uploads Medications Community Refer a…" at bounding box center [348, 195] width 689 height 1147
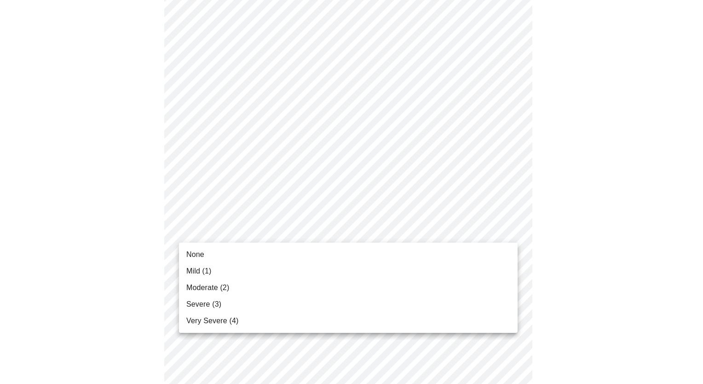
click at [314, 285] on li "Moderate (2)" at bounding box center [348, 287] width 339 height 17
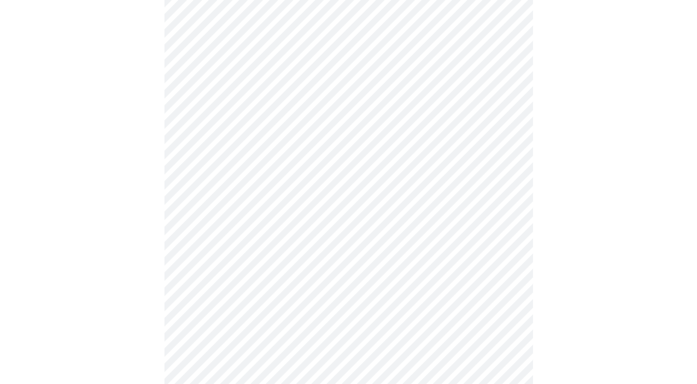
scroll to position [471, 0]
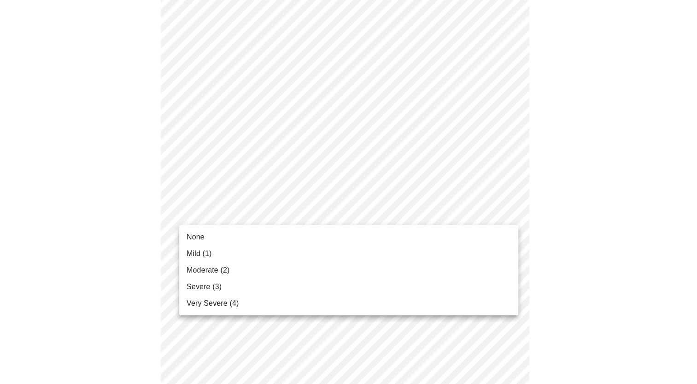
click at [418, 215] on body "MyMenopauseRx Appointments Messaging Labs Uploads Medications Community Refer a…" at bounding box center [348, 99] width 689 height 1134
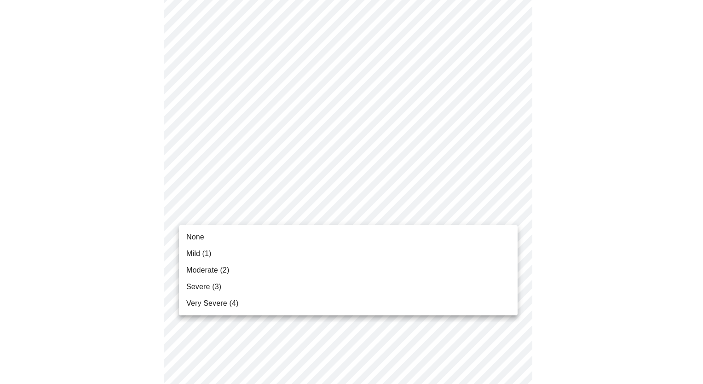
click at [410, 250] on li "Mild (1)" at bounding box center [348, 253] width 339 height 17
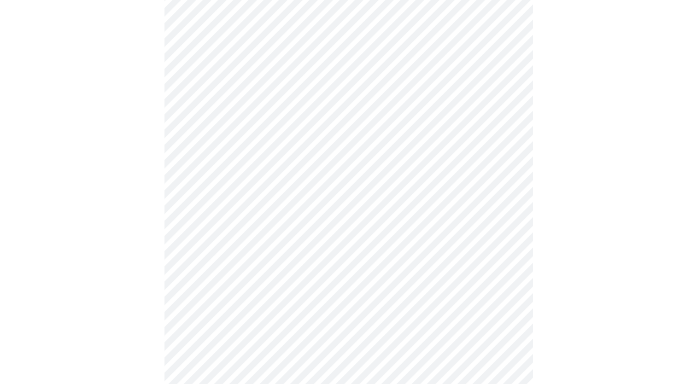
scroll to position [536, 0]
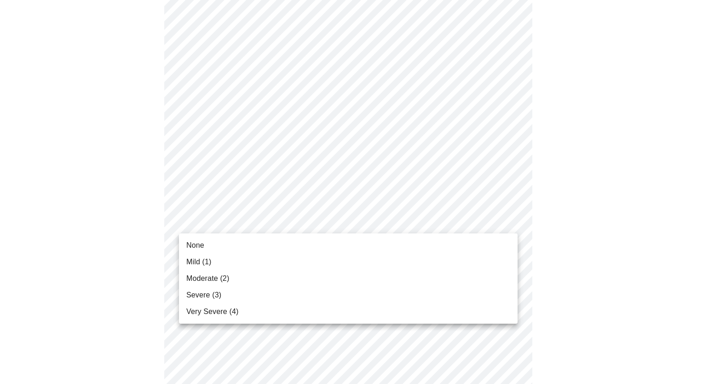
click at [407, 219] on body "MyMenopauseRx Appointments Messaging Labs Uploads Medications Community Refer a…" at bounding box center [352, 28] width 696 height 1121
click at [390, 262] on li "Mild (1)" at bounding box center [348, 262] width 339 height 17
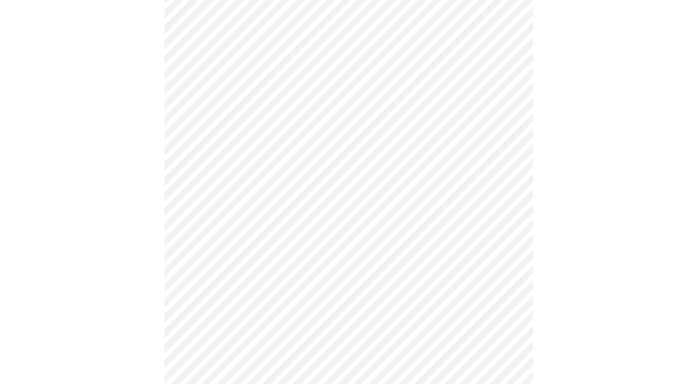
scroll to position [578, 0]
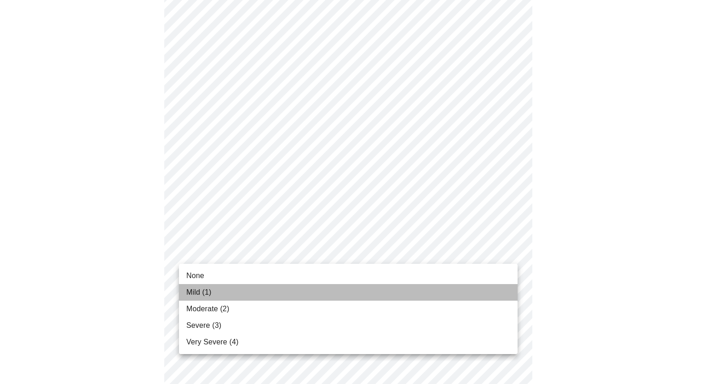
click at [367, 294] on li "Mild (1)" at bounding box center [348, 292] width 339 height 17
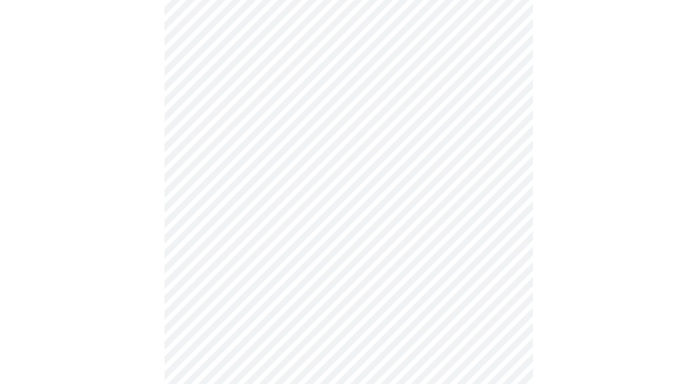
scroll to position [657, 0]
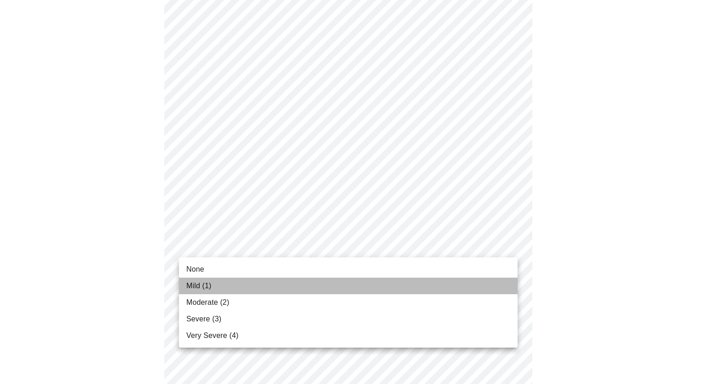
click at [322, 281] on li "Mild (1)" at bounding box center [348, 286] width 339 height 17
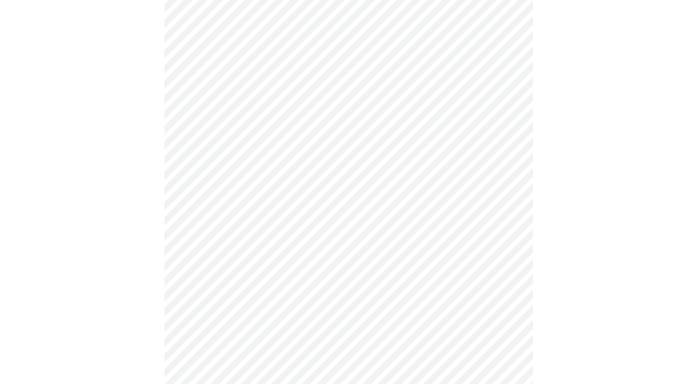
scroll to position [174, 0]
click at [352, 180] on body "MyMenopauseRx Appointments Messaging Labs Uploads Medications Community Refer a…" at bounding box center [348, 370] width 689 height 1083
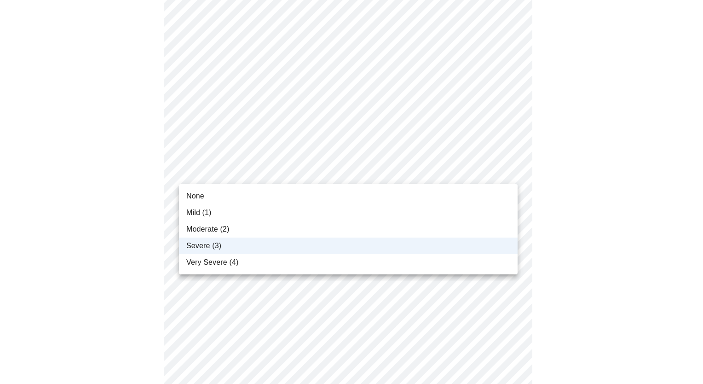
click at [365, 249] on li "Severe (3)" at bounding box center [348, 246] width 339 height 17
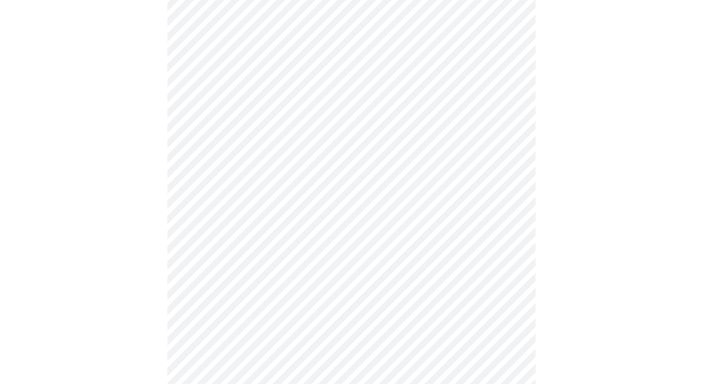
click at [354, 245] on body "MyMenopauseRx Appointments Messaging Labs Uploads Medications Community Refer a…" at bounding box center [352, 370] width 696 height 1083
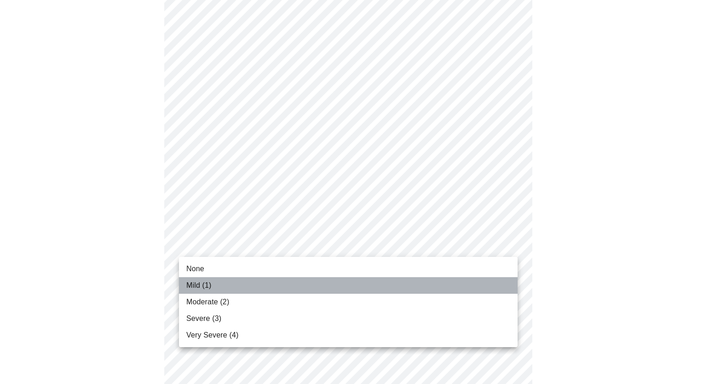
click at [283, 286] on li "Mild (1)" at bounding box center [348, 285] width 339 height 17
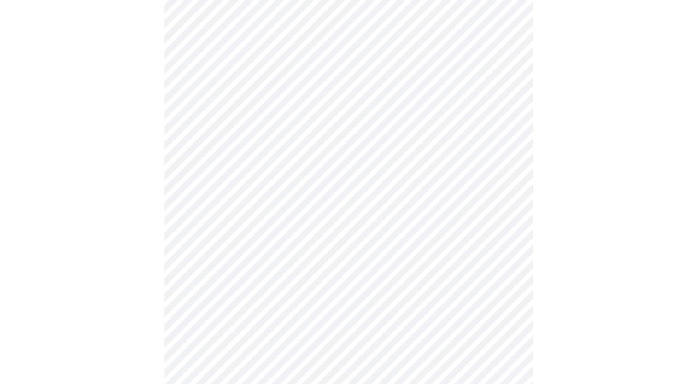
scroll to position [676, 0]
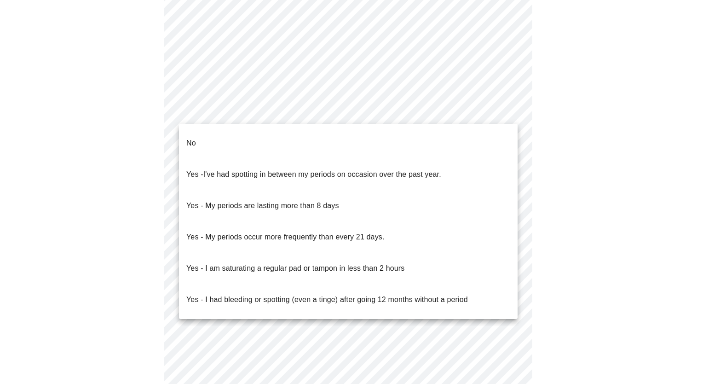
click at [370, 117] on body "MyMenopauseRx Appointments Messaging Labs Uploads Medications Community Refer a…" at bounding box center [352, 26] width 696 height 871
click at [378, 142] on li "No" at bounding box center [348, 143] width 339 height 31
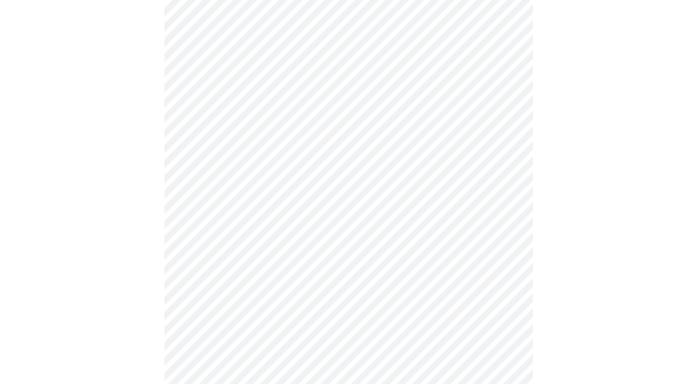
click at [376, 186] on body "MyMenopauseRx Appointments Messaging Labs Uploads Medications Community Refer a…" at bounding box center [348, 23] width 689 height 865
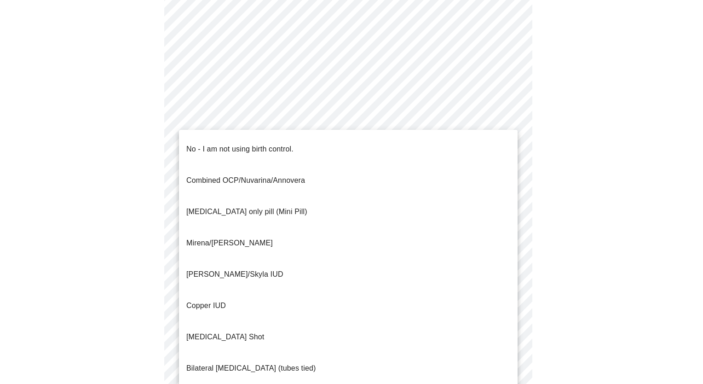
click at [363, 146] on li "No - I am not using birth control." at bounding box center [348, 149] width 339 height 31
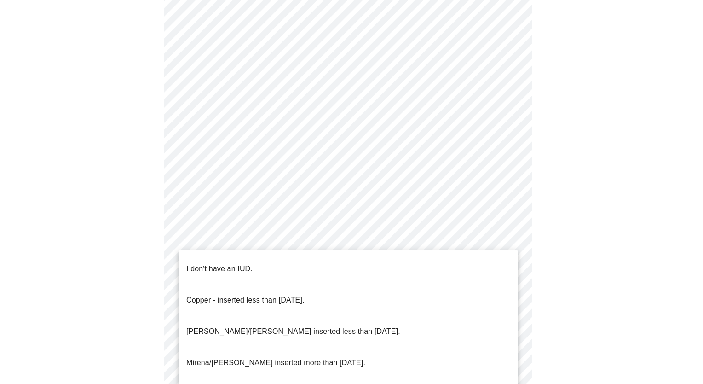
click at [303, 249] on body "MyMenopauseRx Appointments Messaging Labs Uploads Medications Community Refer a…" at bounding box center [352, 21] width 696 height 860
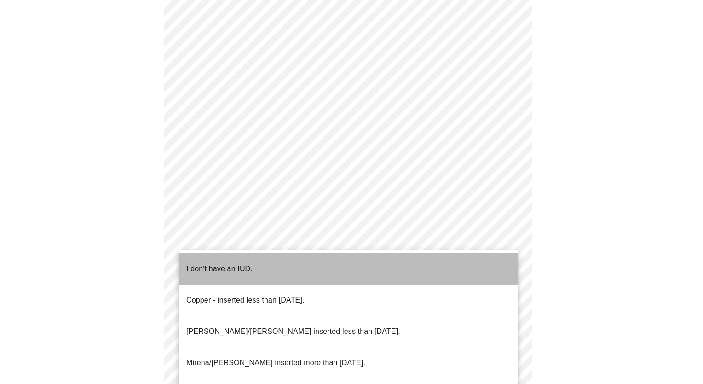
click at [300, 259] on li "I don't have an IUD." at bounding box center [348, 268] width 339 height 31
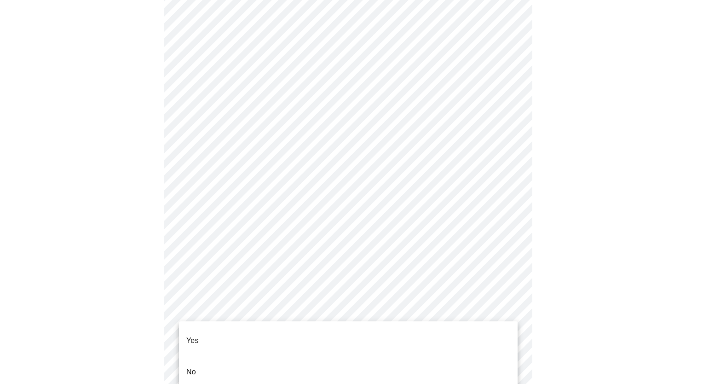
click at [295, 316] on body "MyMenopauseRx Appointments Messaging Labs Uploads Medications Community Refer a…" at bounding box center [352, 18] width 696 height 854
click at [287, 339] on li "Yes" at bounding box center [348, 340] width 339 height 31
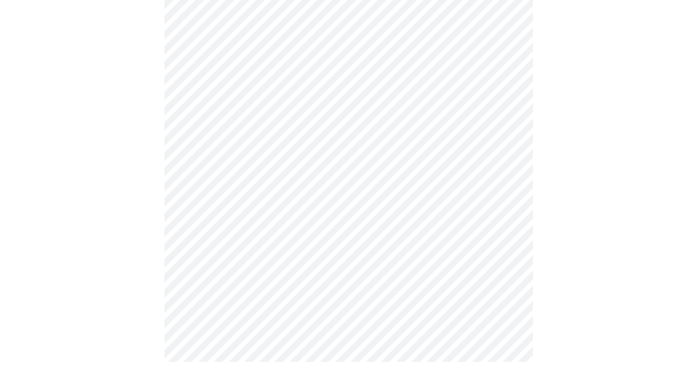
scroll to position [0, 0]
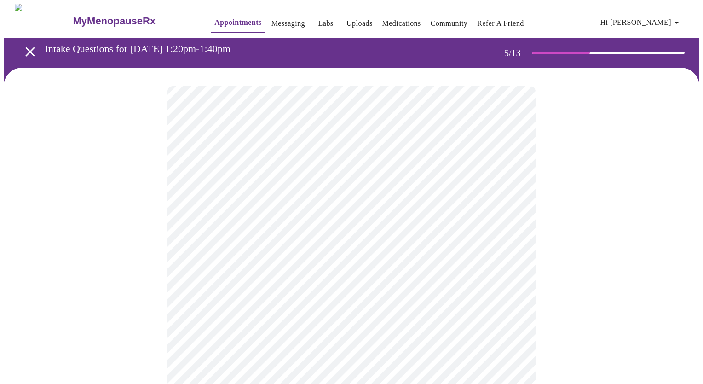
click at [317, 238] on body "MyMenopauseRx Appointments Messaging Labs Uploads Medications Community Refer a…" at bounding box center [352, 334] width 696 height 660
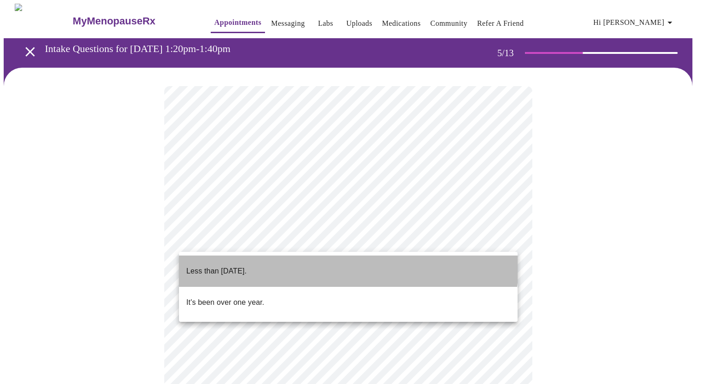
click at [331, 264] on li "Less than [DATE]." at bounding box center [348, 271] width 339 height 31
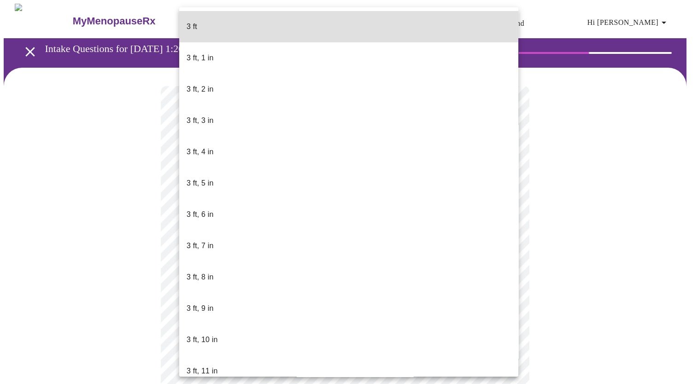
click at [263, 267] on body "MyMenopauseRx Appointments Messaging Labs Uploads Medications Community Refer a…" at bounding box center [348, 249] width 689 height 491
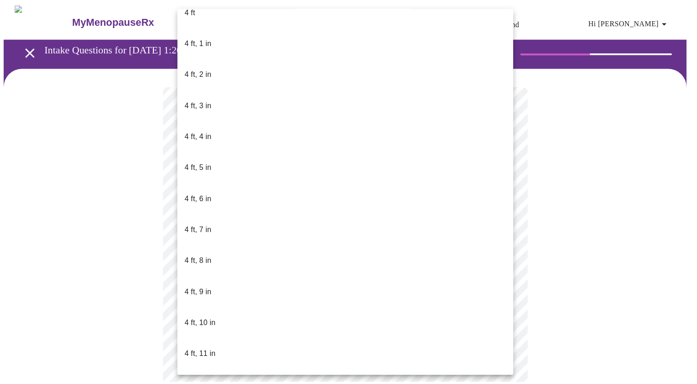
scroll to position [419, 0]
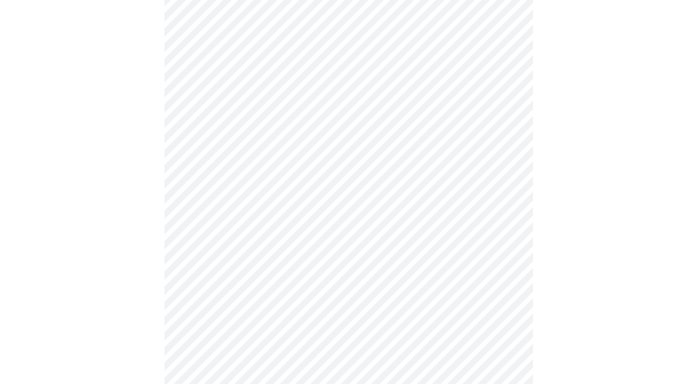
scroll to position [1534, 0]
drag, startPoint x: 162, startPoint y: 195, endPoint x: 145, endPoint y: 151, distance: 48.0
drag, startPoint x: 145, startPoint y: 151, endPoint x: 84, endPoint y: 143, distance: 61.2
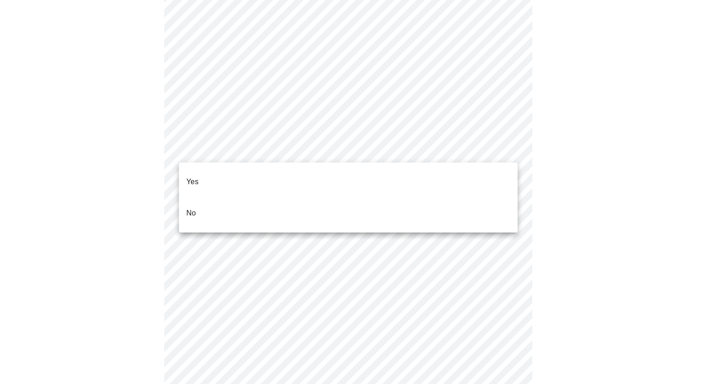
click at [115, 145] on div at bounding box center [351, 192] width 703 height 384
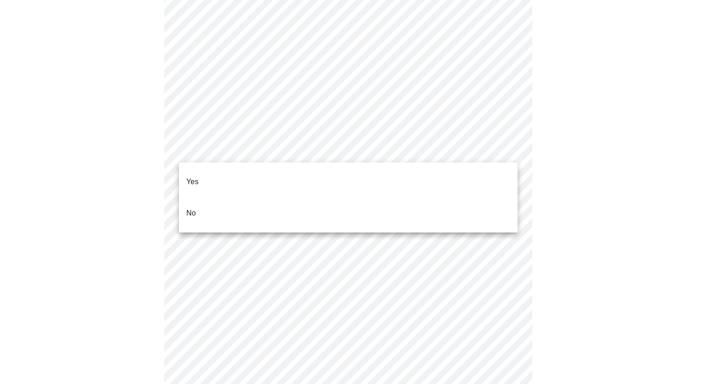
click at [214, 199] on li "No" at bounding box center [348, 212] width 339 height 31
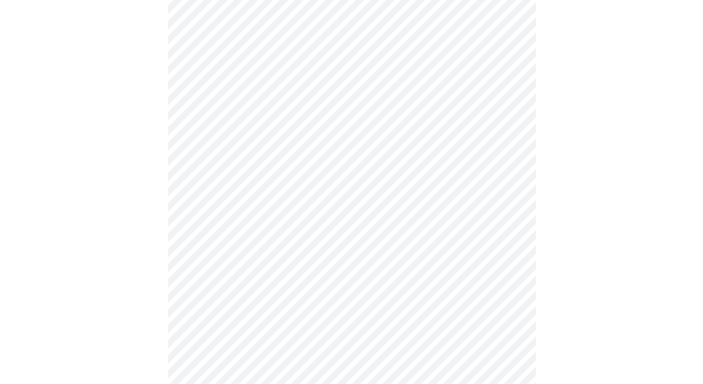
scroll to position [513, 0]
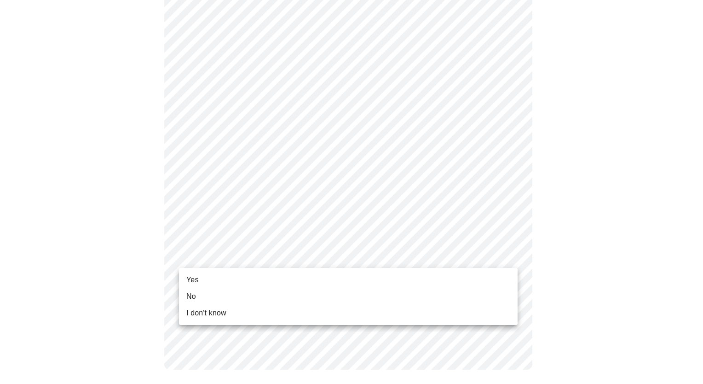
click at [201, 279] on li "Yes" at bounding box center [348, 280] width 339 height 17
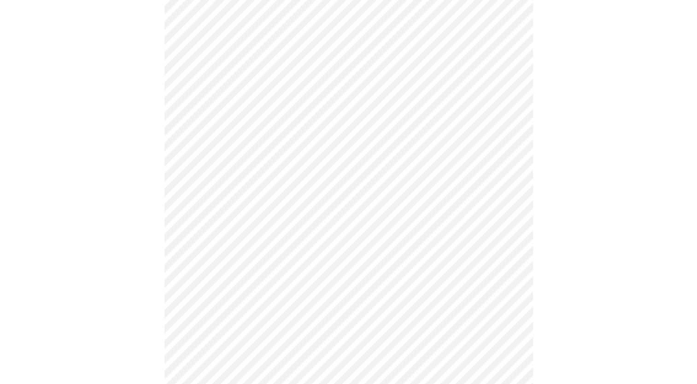
scroll to position [0, 0]
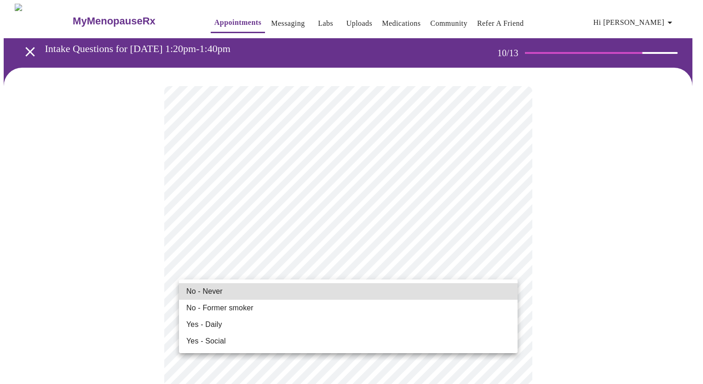
click at [212, 291] on span "No - Never" at bounding box center [204, 291] width 36 height 11
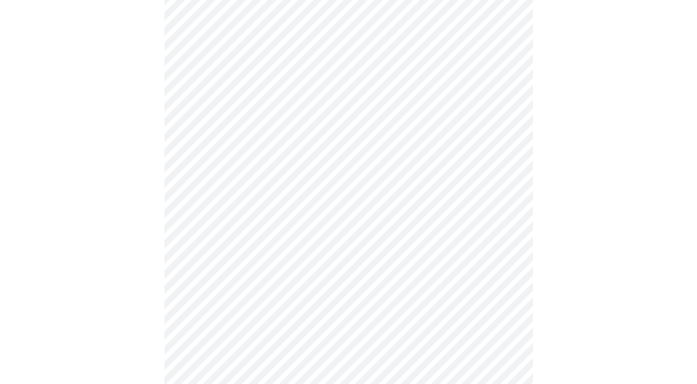
scroll to position [724, 0]
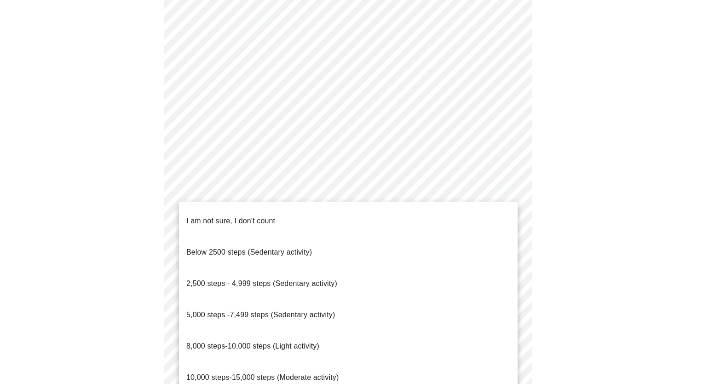
click at [316, 279] on span "2,500 steps - 4,999 steps (Sedentary activity)" at bounding box center [261, 283] width 151 height 8
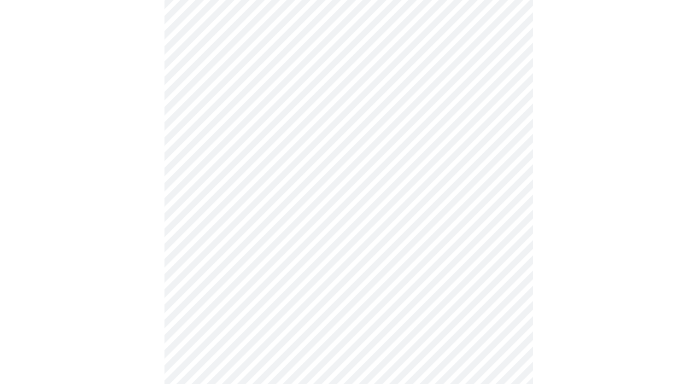
drag, startPoint x: 316, startPoint y: 265, endPoint x: 154, endPoint y: 259, distance: 161.7
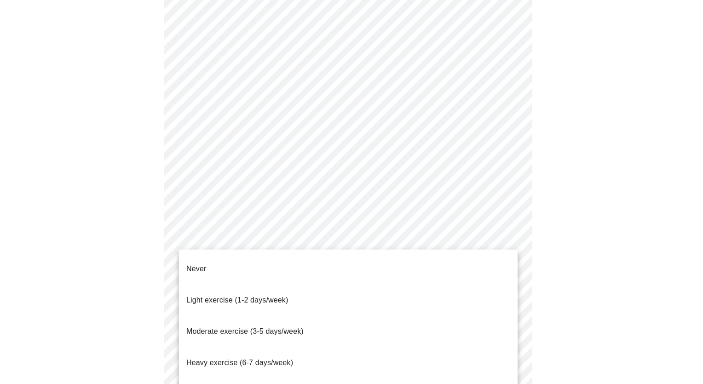
click at [316, 258] on li "Never" at bounding box center [348, 268] width 339 height 31
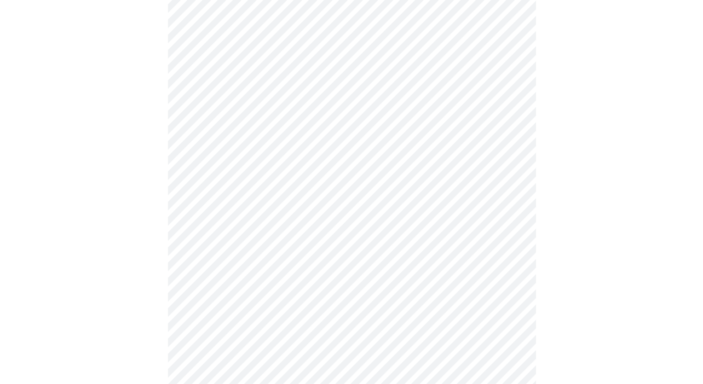
scroll to position [809, 0]
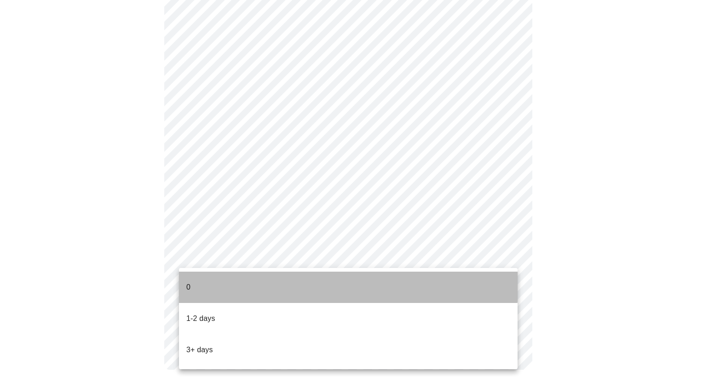
click at [265, 279] on li "0" at bounding box center [348, 287] width 339 height 31
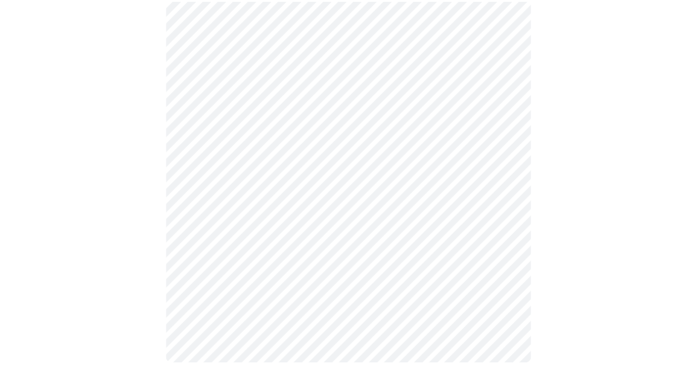
scroll to position [803, 0]
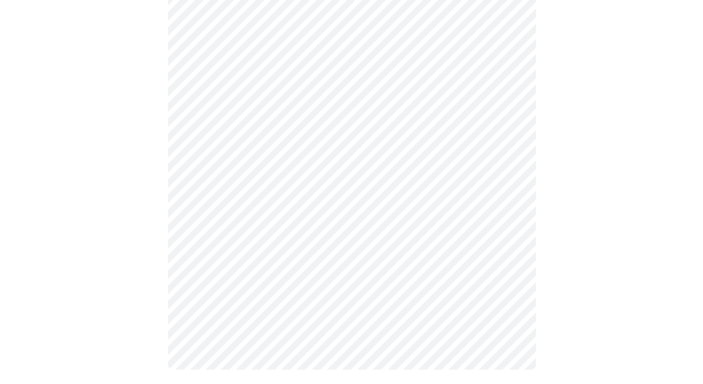
scroll to position [0, 0]
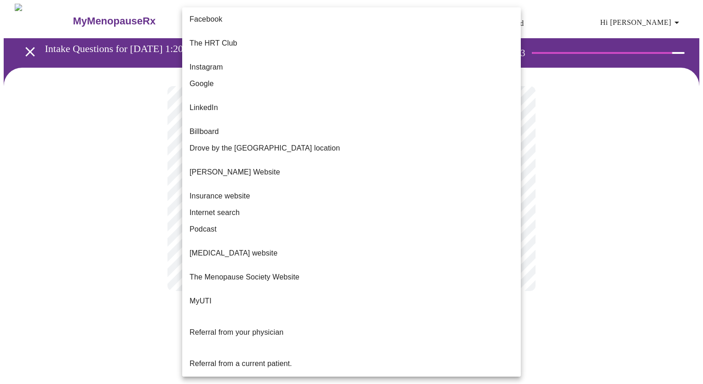
click at [424, 181] on body "MyMenopauseRx Appointments Messaging Labs Uploads Medications Community Refer a…" at bounding box center [352, 157] width 696 height 306
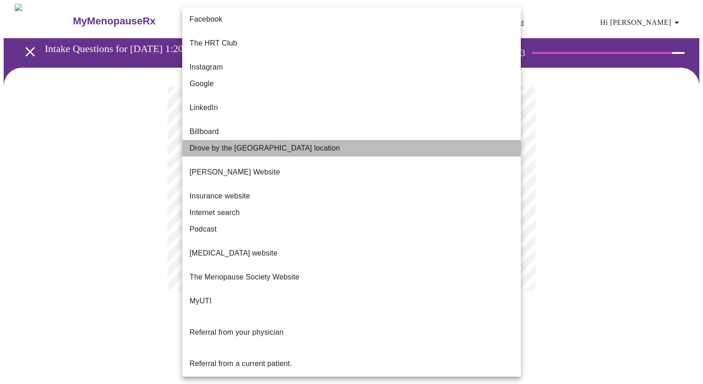
click at [411, 140] on li "Drove by the [GEOGRAPHIC_DATA] location" at bounding box center [351, 148] width 339 height 17
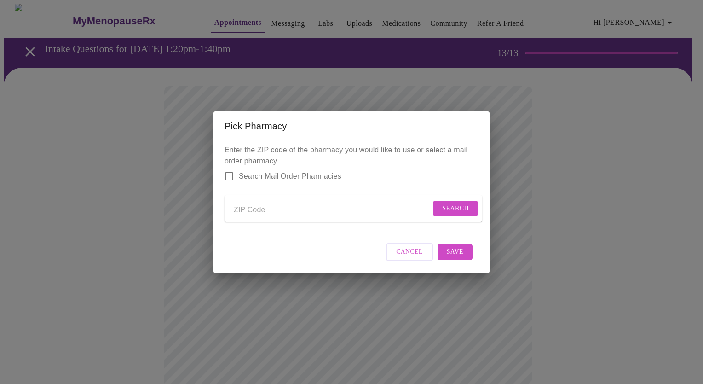
drag, startPoint x: 263, startPoint y: 205, endPoint x: 249, endPoint y: 212, distance: 16.1
click at [249, 212] on input "Send a message to your care team" at bounding box center [332, 210] width 197 height 15
click at [473, 205] on button "Search" at bounding box center [455, 209] width 45 height 16
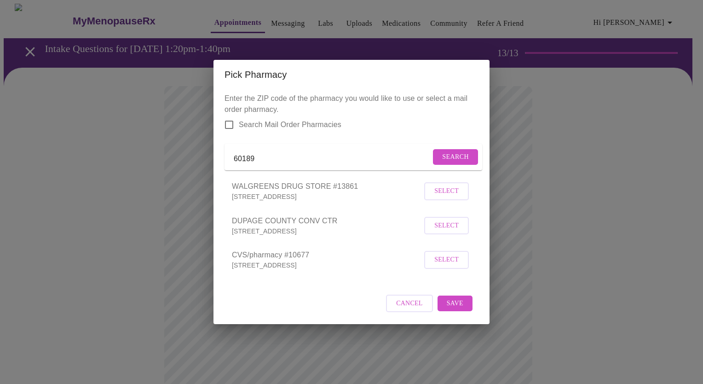
click at [320, 155] on input "60189" at bounding box center [332, 158] width 197 height 15
type input "6"
type input "60137"
click at [461, 152] on span "Search" at bounding box center [455, 157] width 27 height 12
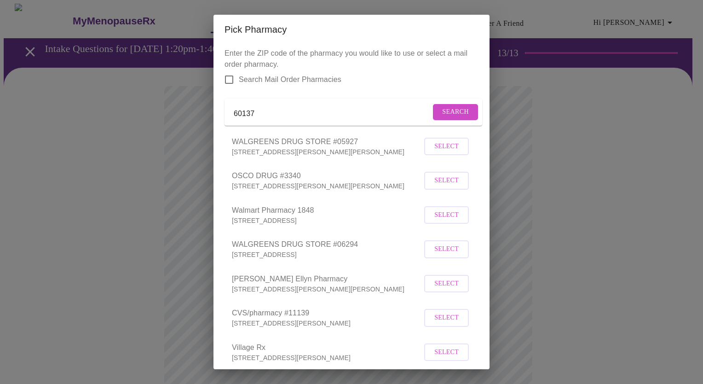
click at [435, 152] on span "Select" at bounding box center [447, 147] width 24 height 12
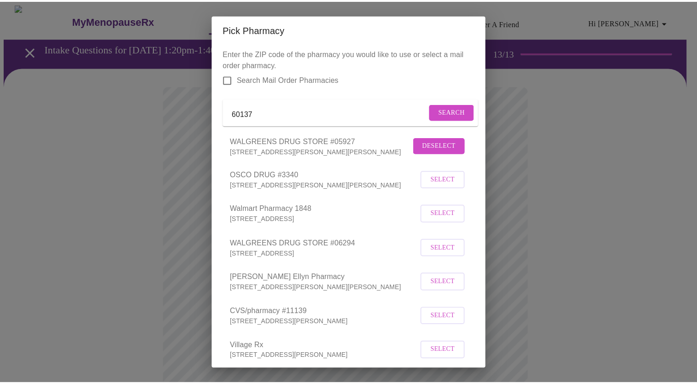
scroll to position [90, 0]
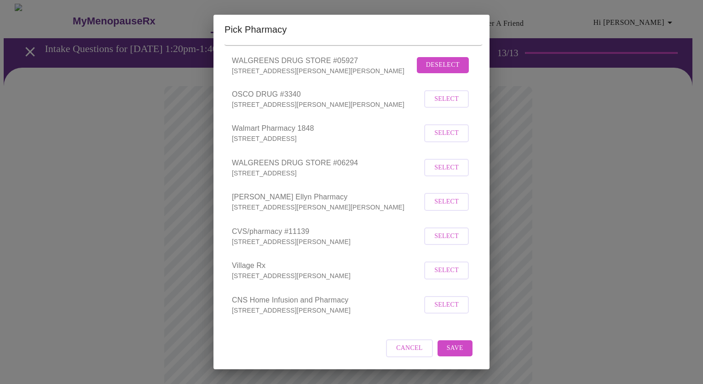
click at [453, 348] on span "Save" at bounding box center [455, 349] width 17 height 12
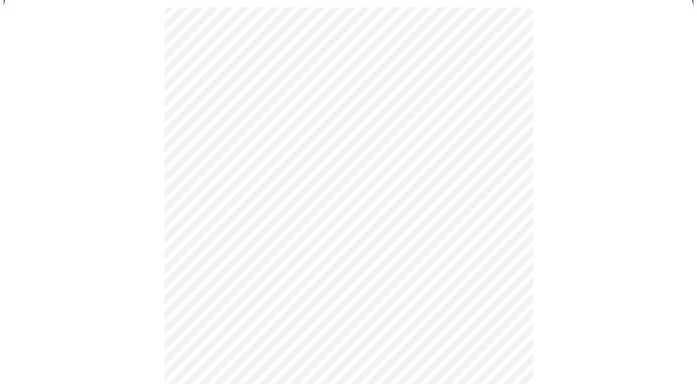
scroll to position [76, 0]
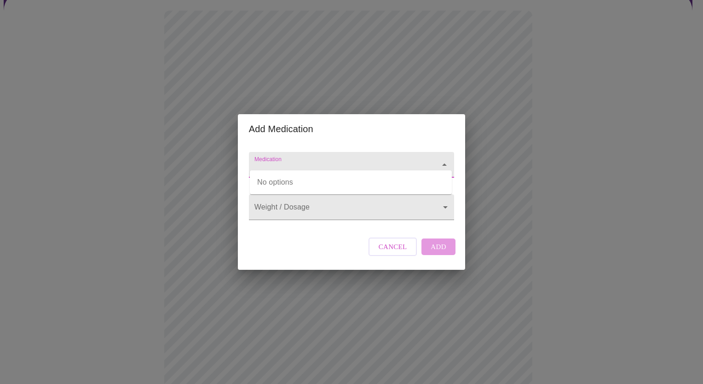
click at [358, 161] on input "Medication" at bounding box center [339, 169] width 172 height 17
click at [309, 215] on body "MyMenopauseRx Appointments Messaging Labs Uploads Medications Community Refer a…" at bounding box center [352, 273] width 696 height 691
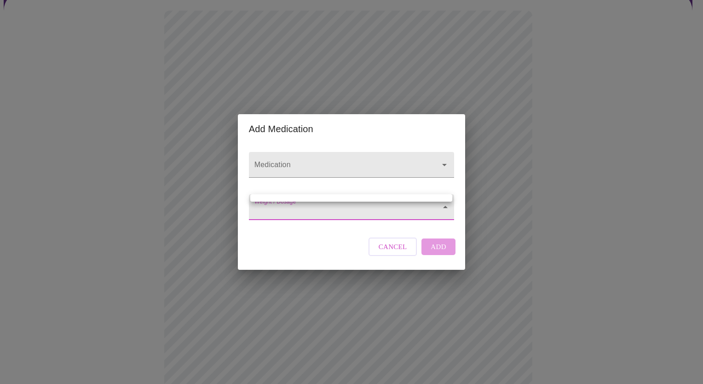
click at [341, 215] on div at bounding box center [351, 192] width 703 height 384
click at [362, 209] on body "MyMenopauseRx Appointments Messaging Labs Uploads Medications Community Refer a…" at bounding box center [352, 273] width 696 height 691
click at [425, 142] on div at bounding box center [351, 192] width 703 height 384
click at [439, 159] on icon "Open" at bounding box center [444, 164] width 11 height 11
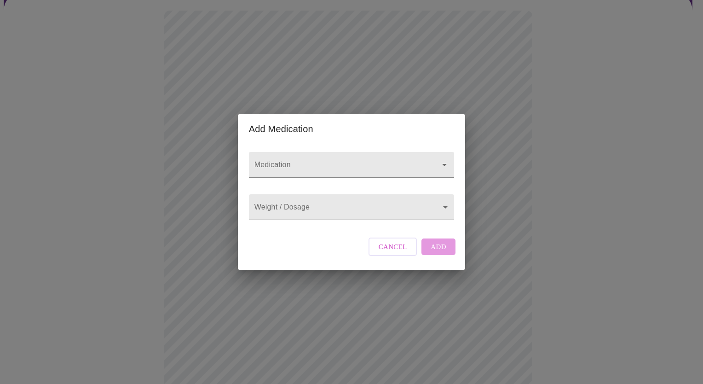
click at [404, 253] on span "Cancel" at bounding box center [393, 247] width 29 height 12
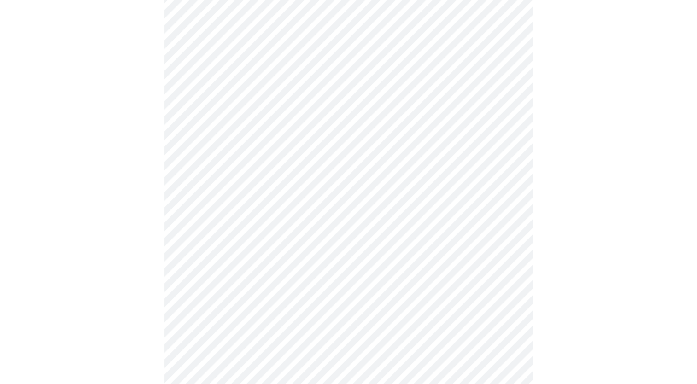
scroll to position [110, 0]
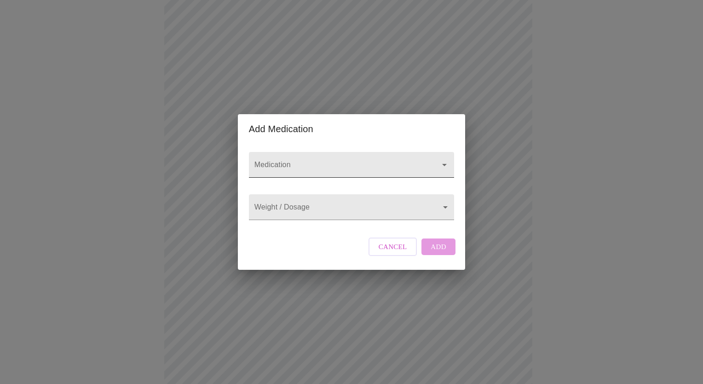
click at [315, 161] on input "Medication" at bounding box center [339, 169] width 172 height 17
type input "d"
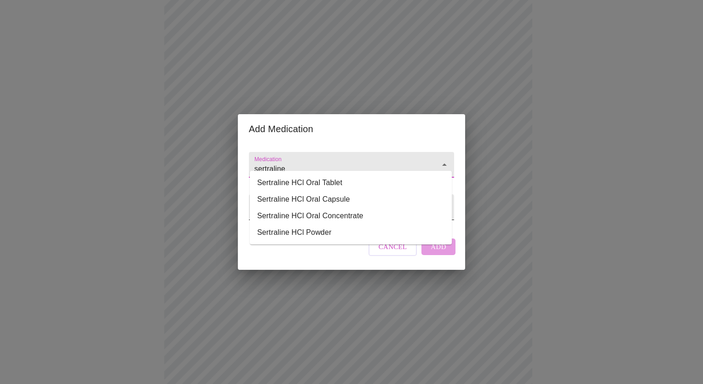
click at [312, 209] on li "Sertraline HCl Oral Concentrate" at bounding box center [351, 216] width 202 height 17
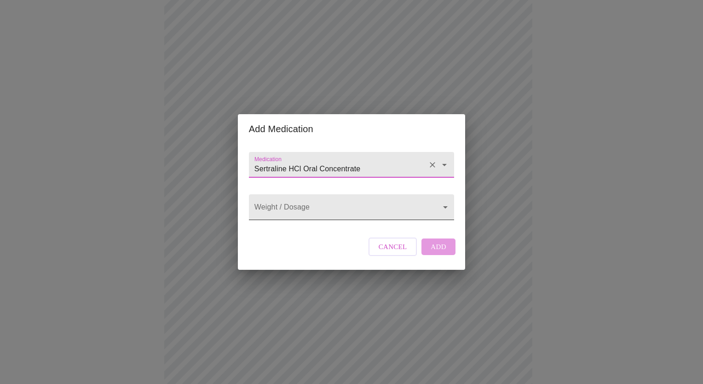
type input "Sertraline HCl Oral Concentrate"
click at [340, 208] on body "MyMenopauseRx Appointments Messaging Labs Uploads Medications Community Refer a…" at bounding box center [352, 239] width 696 height 691
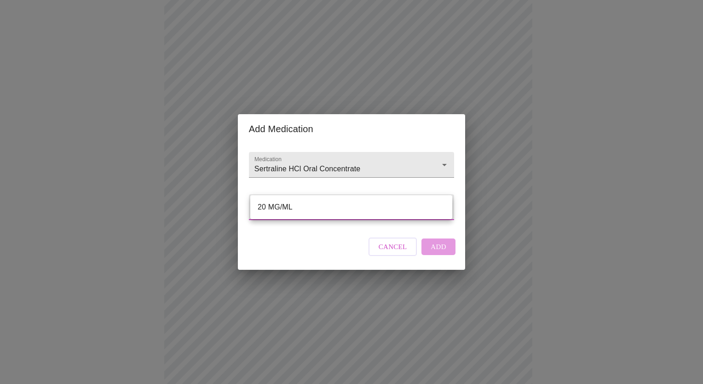
click at [313, 211] on li "20 MG/ML" at bounding box center [351, 207] width 202 height 17
type input "20 MG/ML"
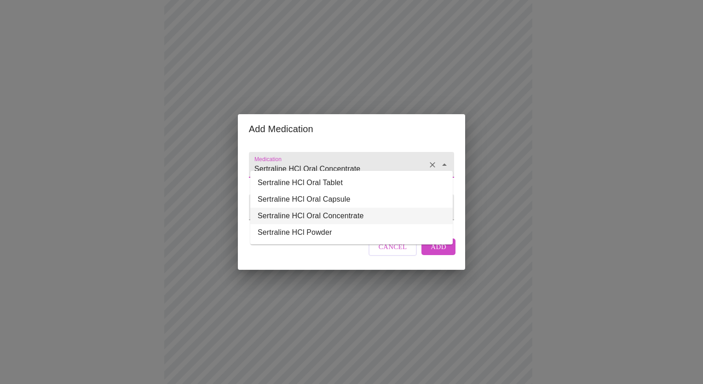
click at [370, 163] on input "Sertraline HCl Oral Concentrate" at bounding box center [339, 169] width 172 height 17
click at [356, 181] on li "Sertraline HCl Oral Tablet" at bounding box center [351, 182] width 203 height 17
type input "Sertraline HCl Oral Tablet"
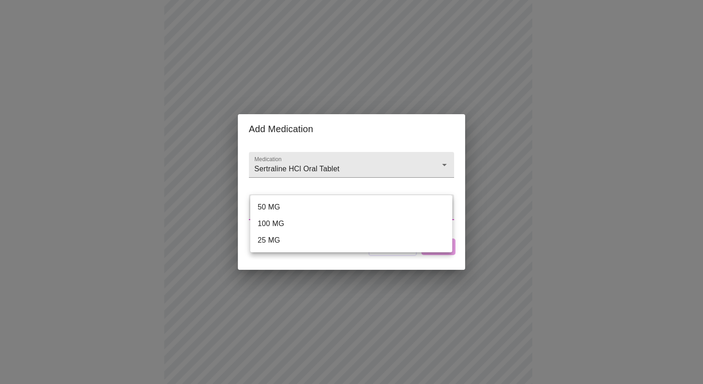
click at [326, 209] on body "MyMenopauseRx Appointments Messaging Labs Uploads Medications Community Refer a…" at bounding box center [352, 239] width 696 height 691
click at [314, 241] on li "25 MG" at bounding box center [351, 240] width 202 height 17
type input "25 MG"
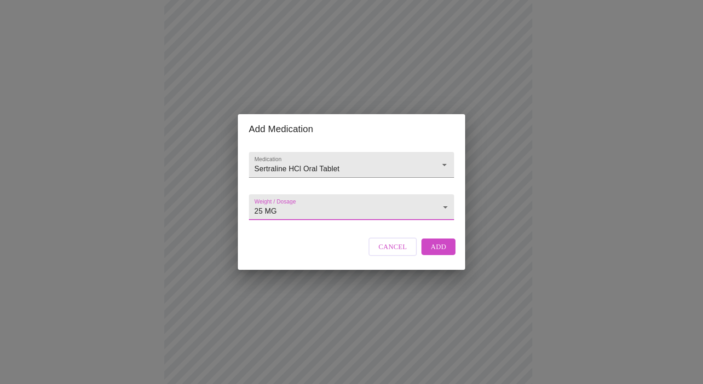
click at [445, 253] on span "Add" at bounding box center [439, 247] width 16 height 12
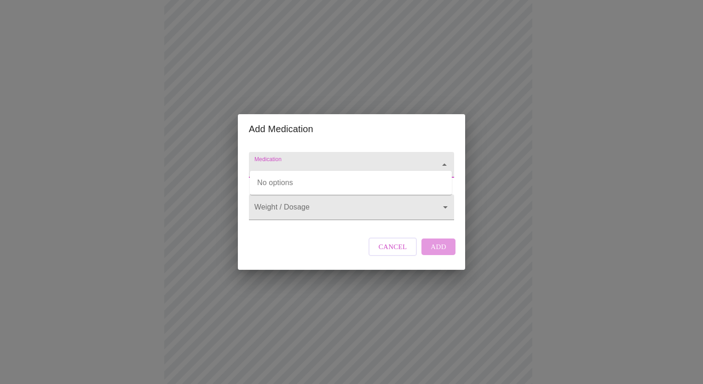
click at [274, 161] on input "Medication" at bounding box center [339, 169] width 172 height 17
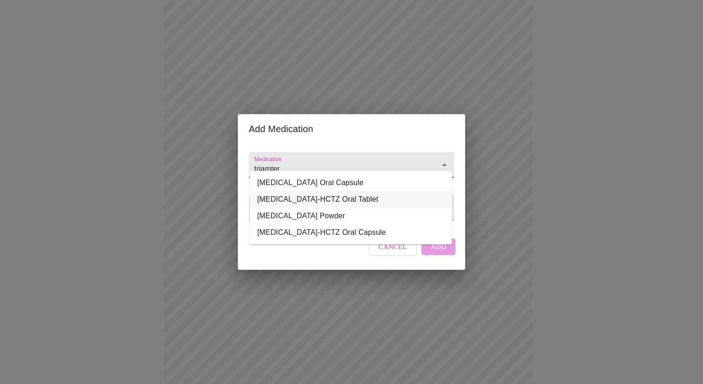
click at [294, 200] on li "[MEDICAL_DATA]-HCTZ Oral Tablet" at bounding box center [351, 199] width 202 height 17
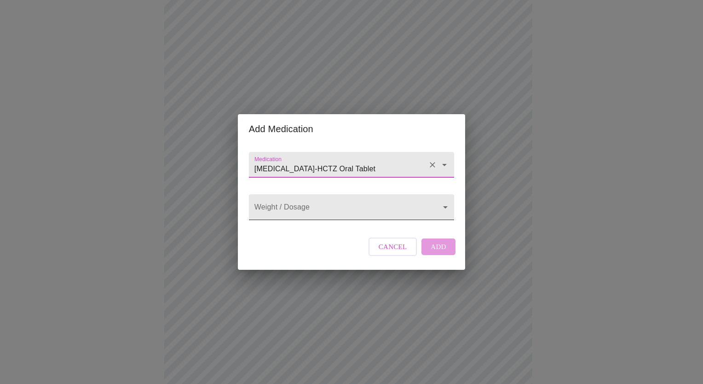
type input "[MEDICAL_DATA]-HCTZ Oral Tablet"
click at [306, 209] on body "MyMenopauseRx Appointments Messaging Labs Uploads Medications Community Refer a…" at bounding box center [352, 249] width 696 height 711
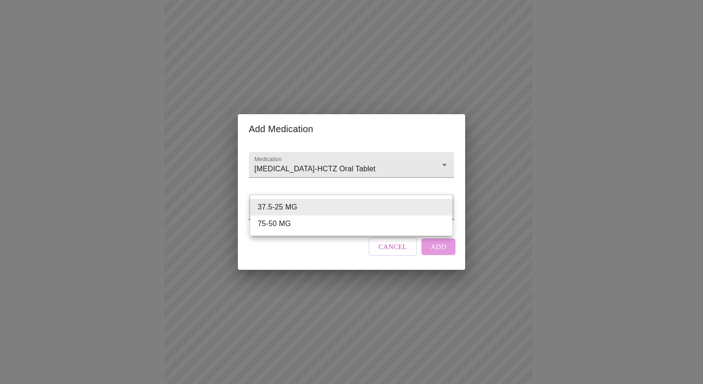
click at [306, 209] on li "37.5-25 MG" at bounding box center [351, 207] width 202 height 17
type input "37.5-25 MG"
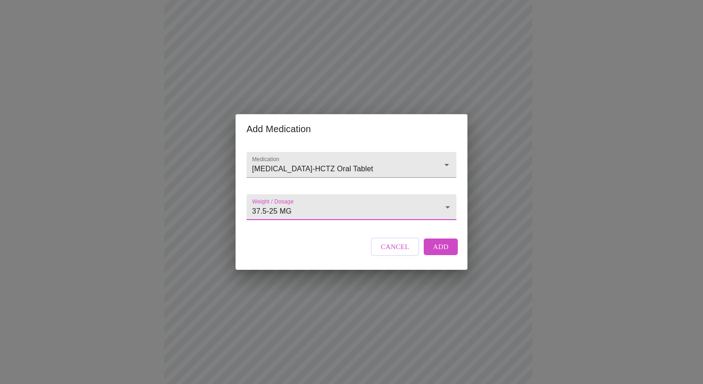
click at [441, 253] on span "Add" at bounding box center [441, 247] width 16 height 12
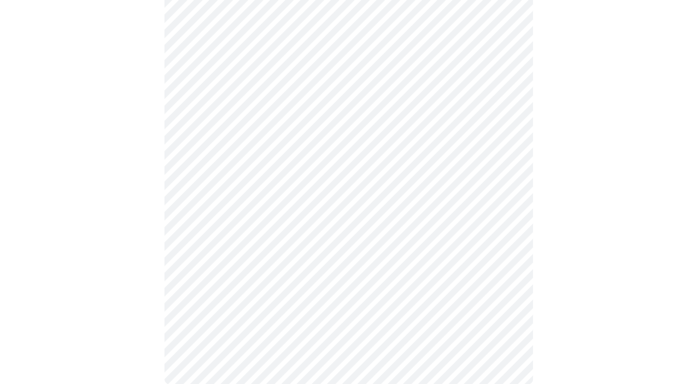
scroll to position [360, 0]
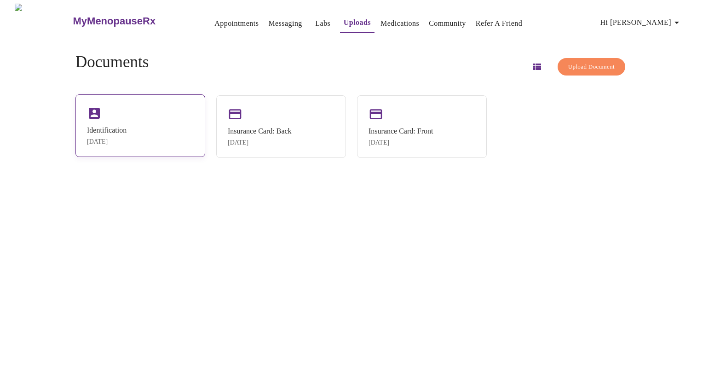
click at [119, 112] on div "Identification [DATE]" at bounding box center [141, 125] width 130 height 63
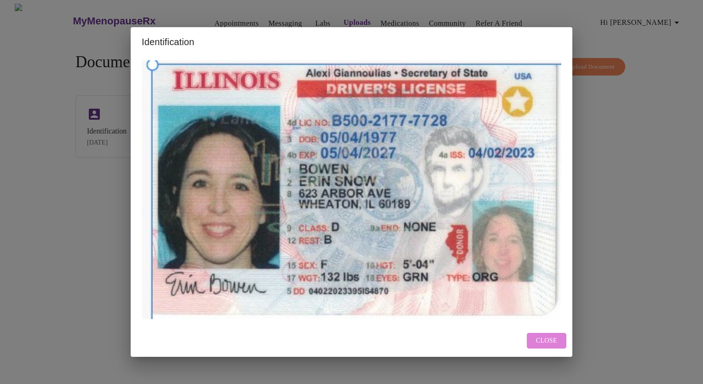
click at [543, 342] on span "Close" at bounding box center [546, 341] width 21 height 12
